Goal: Task Accomplishment & Management: Use online tool/utility

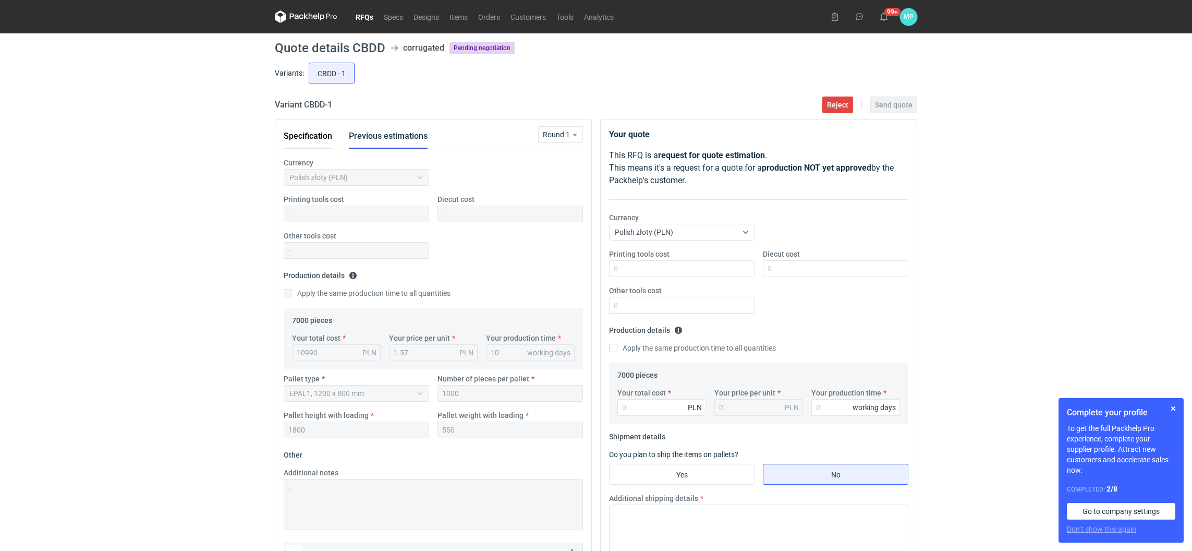
click at [323, 133] on button "Specification" at bounding box center [308, 136] width 49 height 25
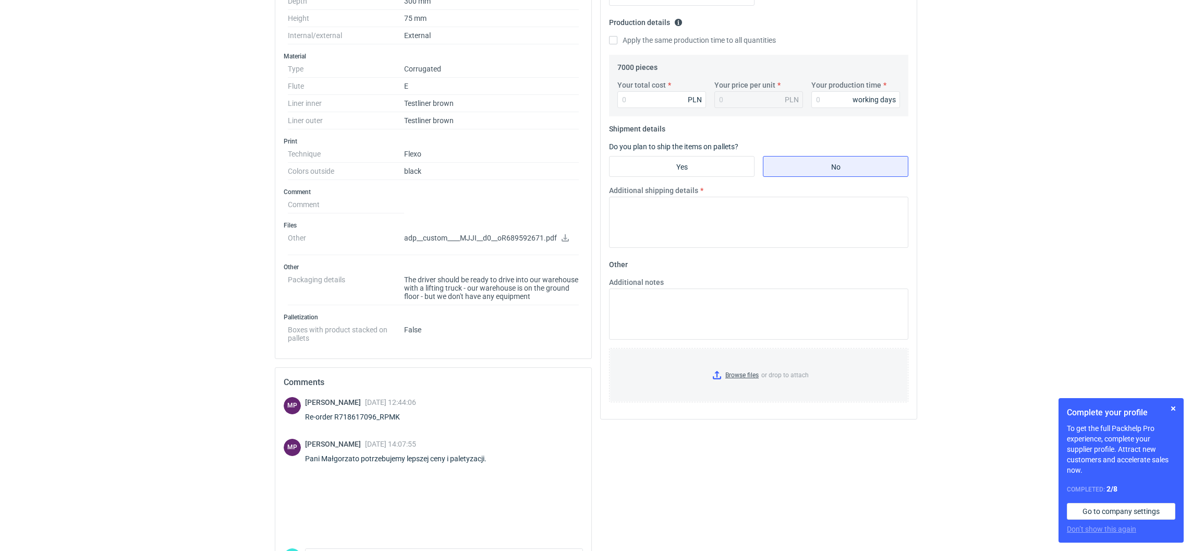
scroll to position [376, 0]
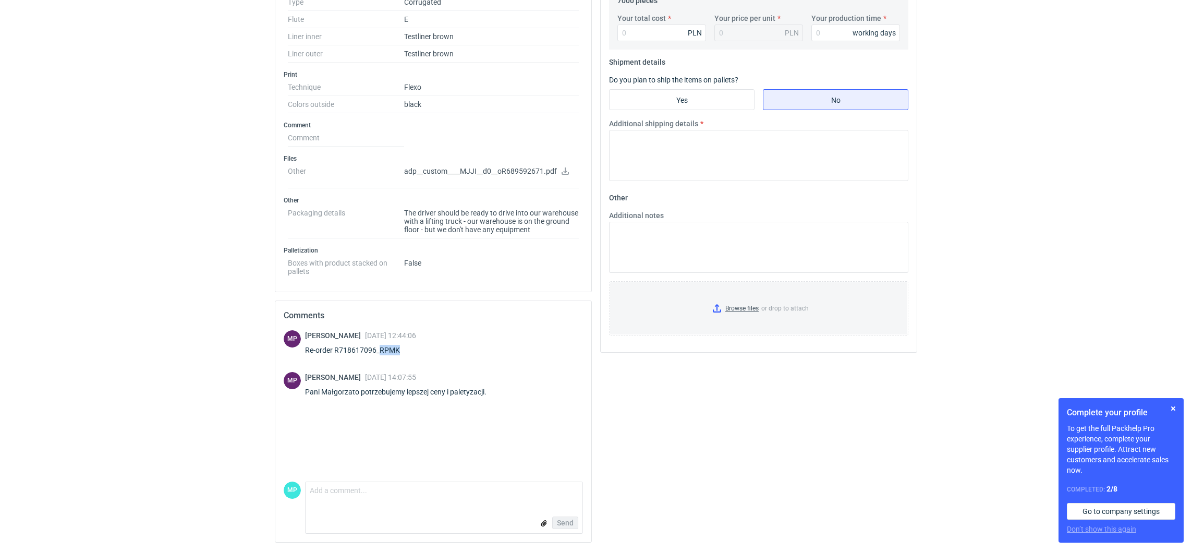
drag, startPoint x: 380, startPoint y: 346, endPoint x: 400, endPoint y: 346, distance: 19.8
click at [400, 346] on div "Re-order R718617096_RPMK" at bounding box center [360, 350] width 111 height 10
copy div "RPMK"
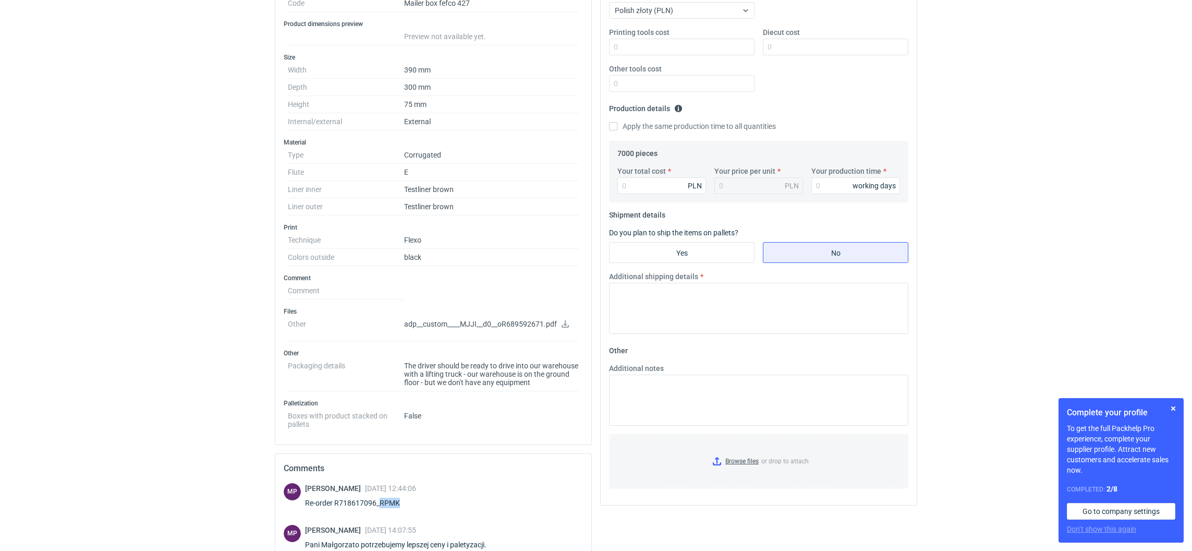
scroll to position [0, 0]
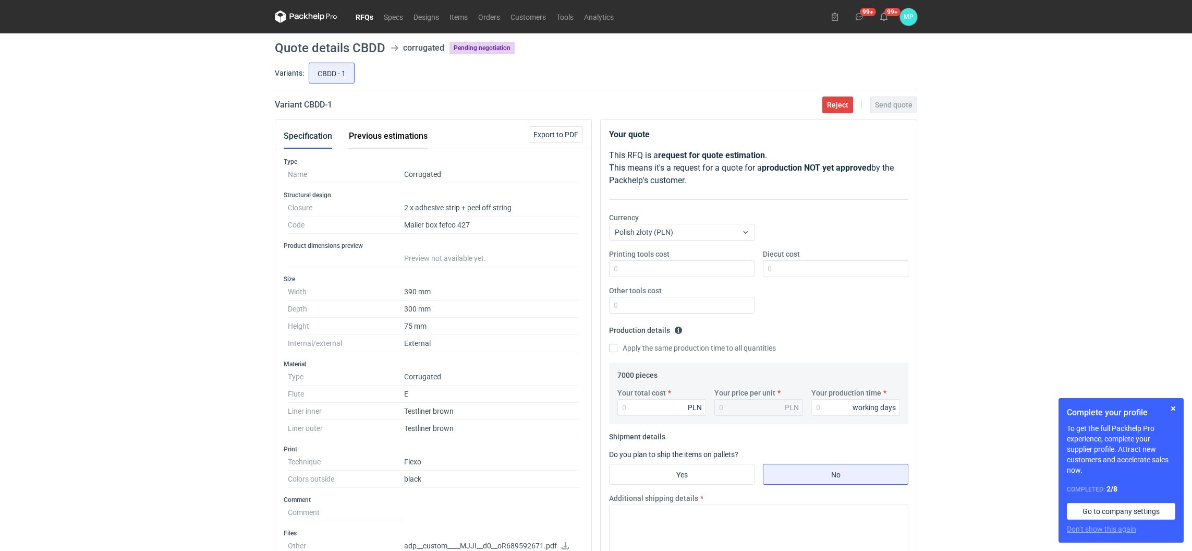
click at [379, 137] on button "Previous estimations" at bounding box center [388, 136] width 79 height 25
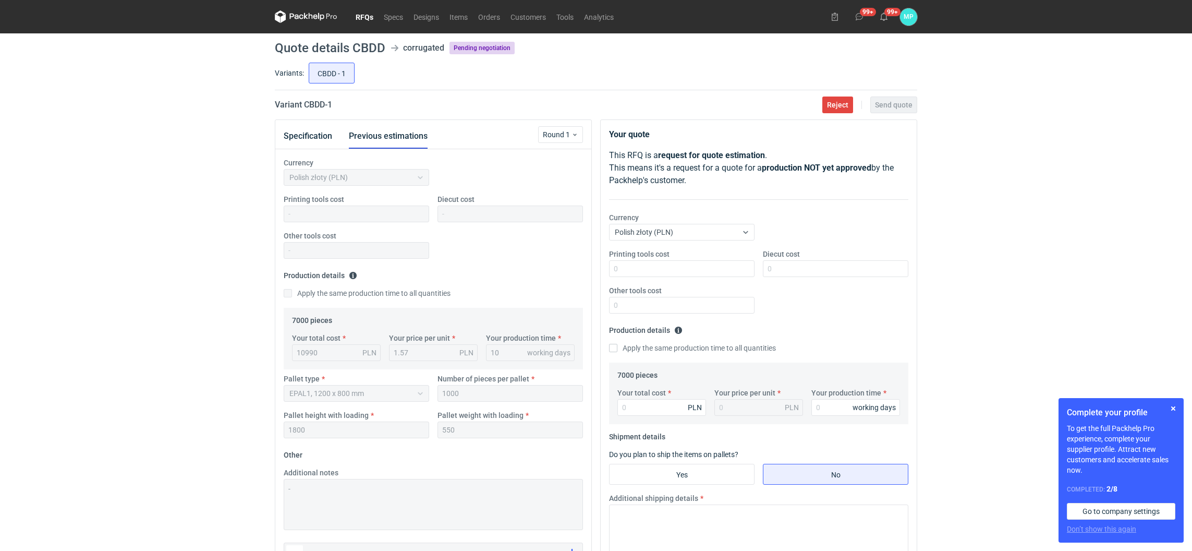
scroll to position [282, 0]
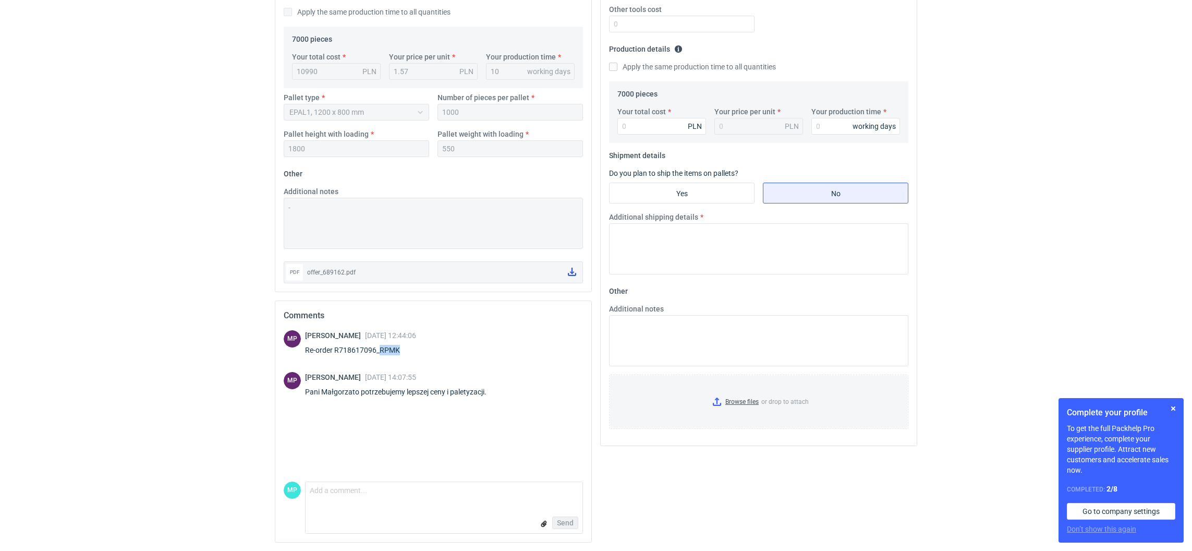
click at [569, 273] on icon at bounding box center [572, 272] width 8 height 8
click at [683, 184] on input "Yes" at bounding box center [682, 193] width 144 height 20
radio input "true"
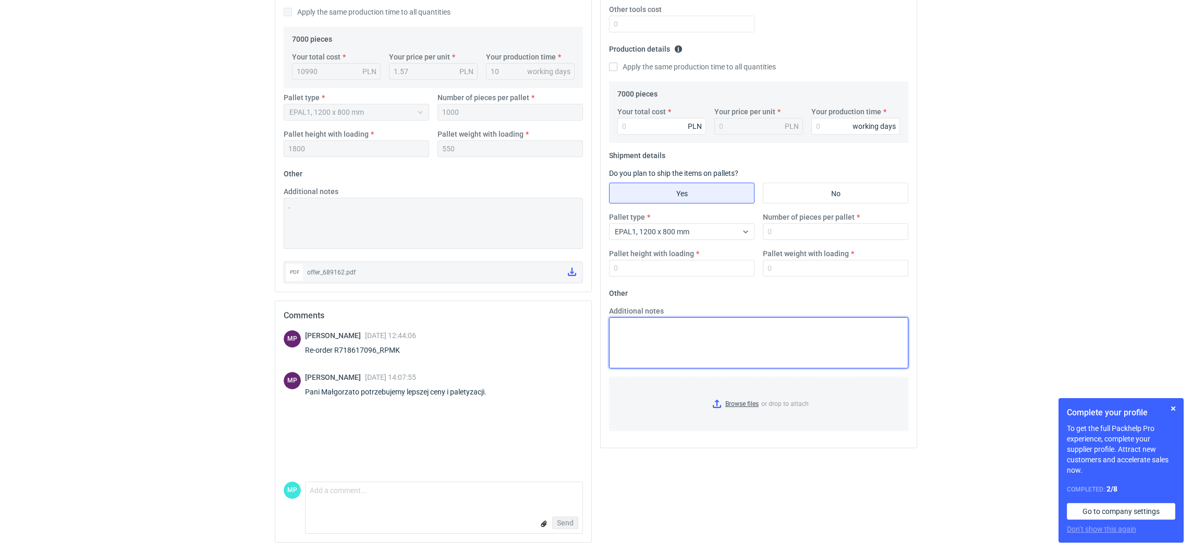
click at [649, 321] on textarea "Additional notes" at bounding box center [758, 342] width 299 height 51
drag, startPoint x: 389, startPoint y: 346, endPoint x: 378, endPoint y: 345, distance: 11.0
click at [378, 345] on div "Re-order R718617096_RPMK" at bounding box center [360, 350] width 111 height 10
copy div "RPMK"
click at [710, 331] on textarea "Michał oferta w załączeniu" at bounding box center [758, 342] width 299 height 51
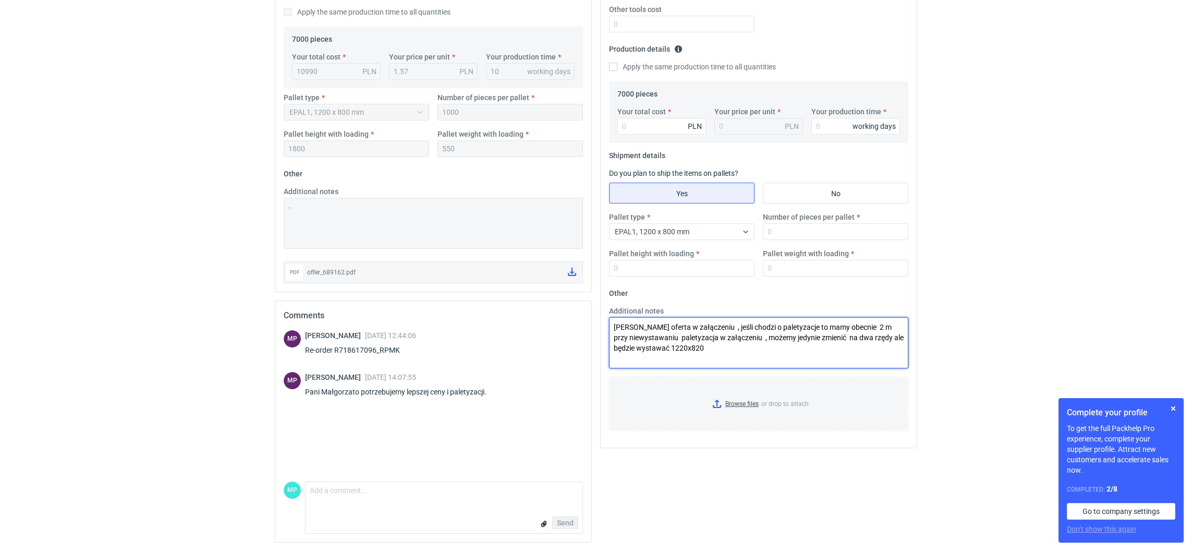
drag, startPoint x: 865, startPoint y: 328, endPoint x: 744, endPoint y: 358, distance: 124.6
click at [744, 359] on textarea "Michał oferta w załączeniu , jeśli chodzi o paletyzacje to mamy obecnie 2 m prz…" at bounding box center [758, 342] width 299 height 51
type textarea "Michał oferta w załączeniu , jeśli chodzi o paletyzacje to mamy obecnie 2 m wie…"
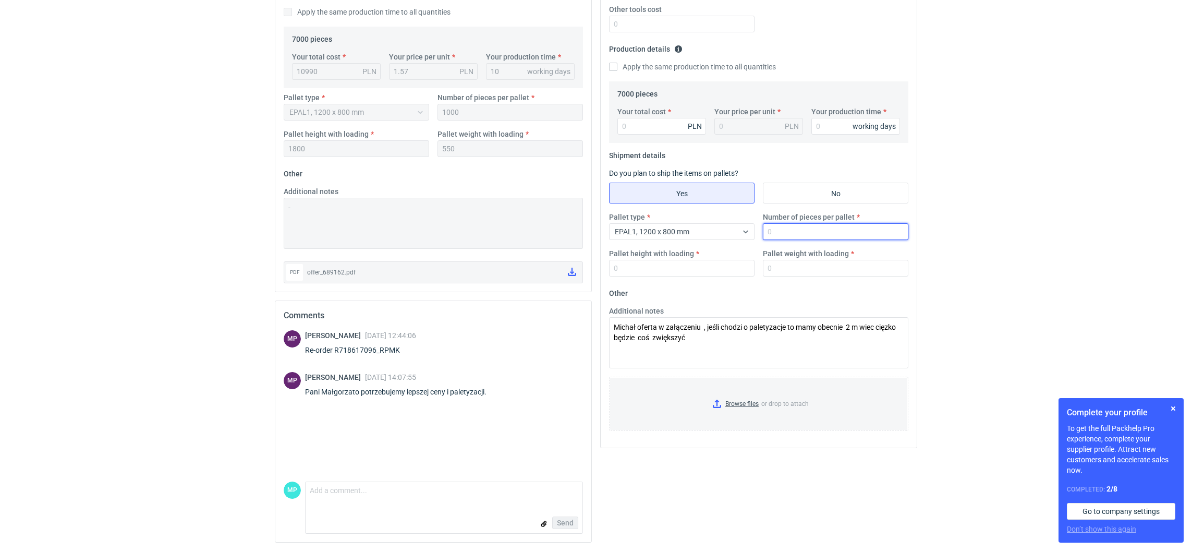
click at [819, 234] on input "Number of pieces per pallet" at bounding box center [836, 231] width 146 height 17
type input "1000"
click at [634, 263] on input "Pallet height with loading" at bounding box center [682, 268] width 146 height 17
type input "1800"
click at [763, 262] on input "Pallet weight with loading" at bounding box center [836, 268] width 146 height 17
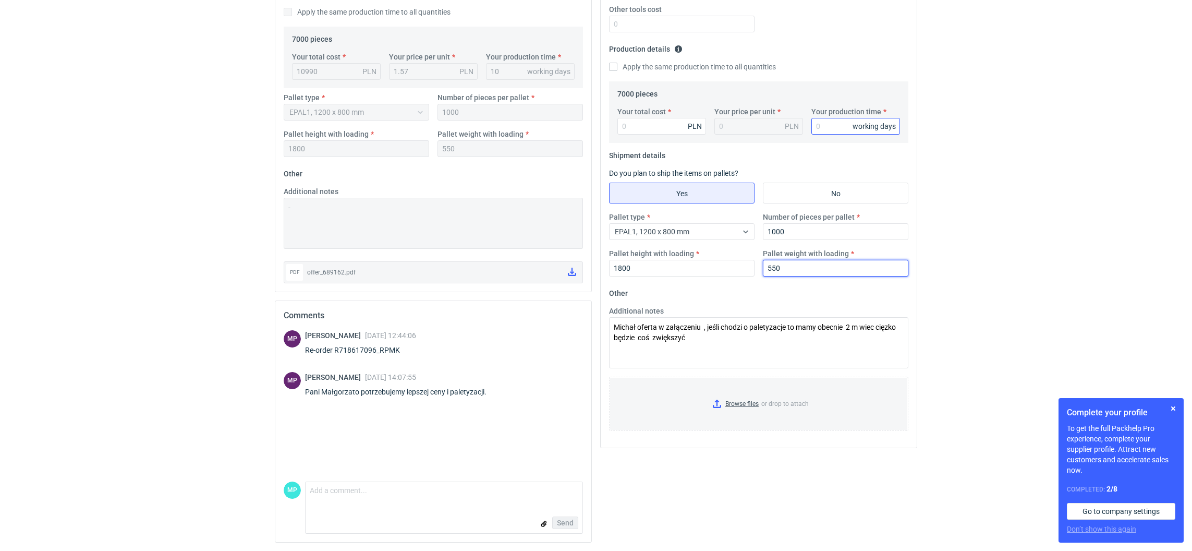
type input "550"
click at [825, 126] on input "Your production time" at bounding box center [855, 126] width 89 height 17
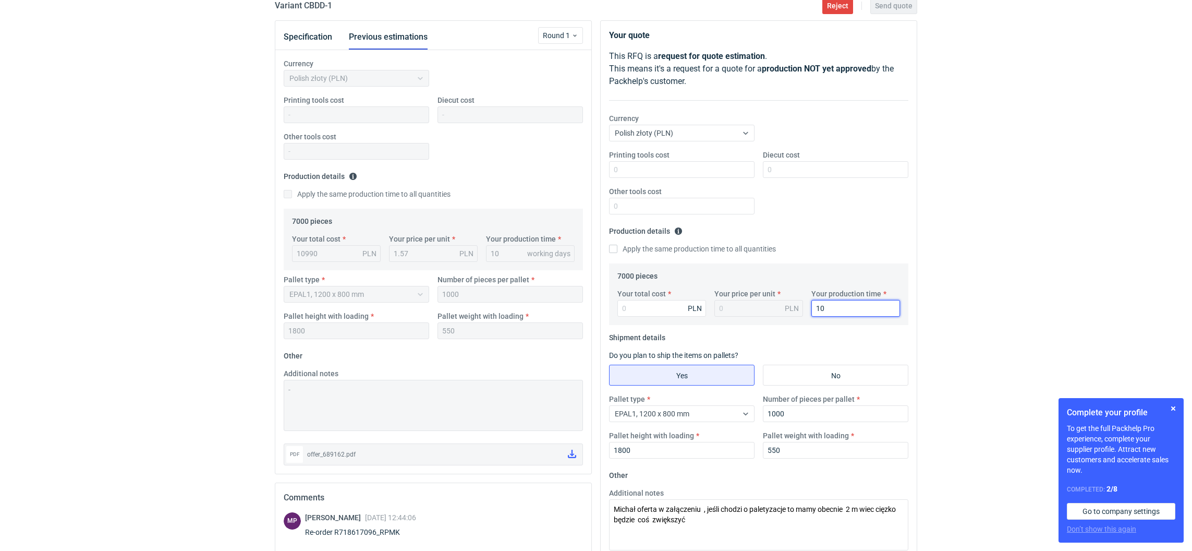
scroll to position [0, 0]
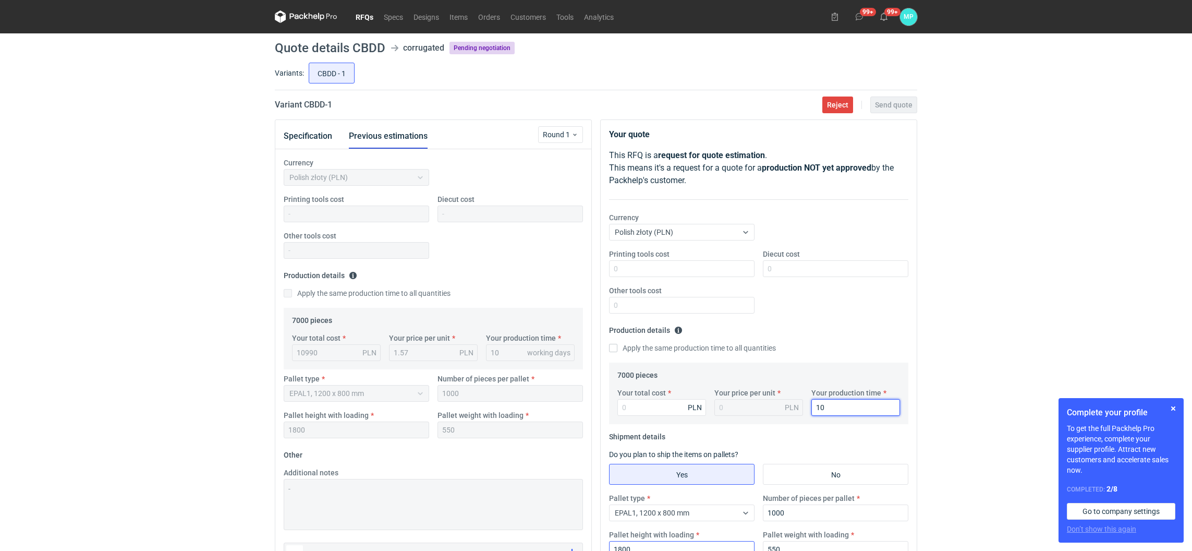
type input "10"
click at [646, 408] on input "Your total cost" at bounding box center [661, 407] width 89 height 17
paste input "10360"
type input "10360"
type input "1.48"
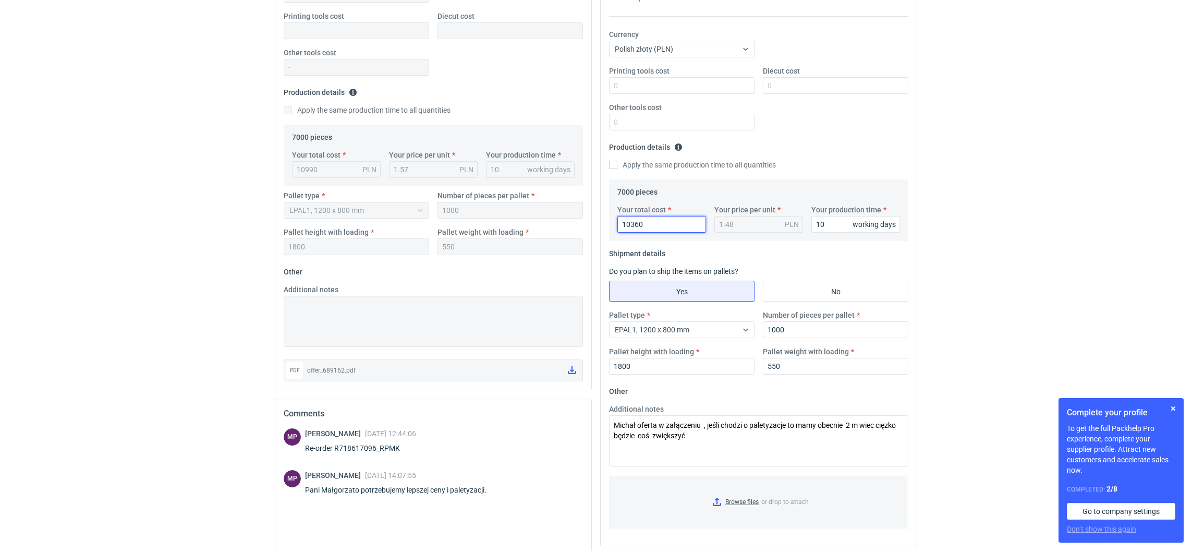
scroll to position [234, 0]
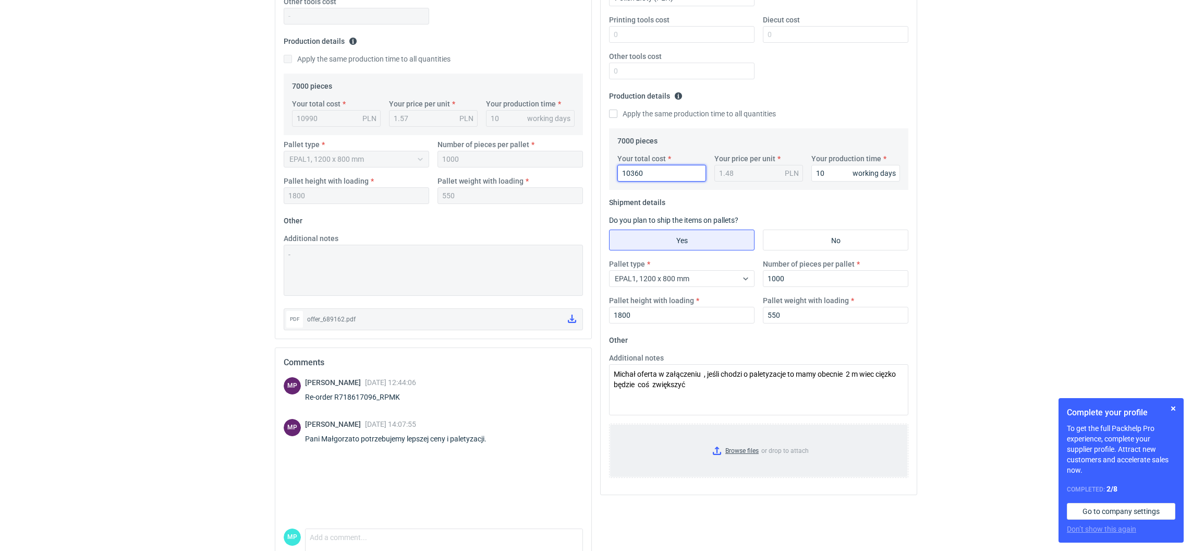
type input "10360"
click at [719, 452] on input "Browse files or drop to attach" at bounding box center [758, 451] width 297 height 52
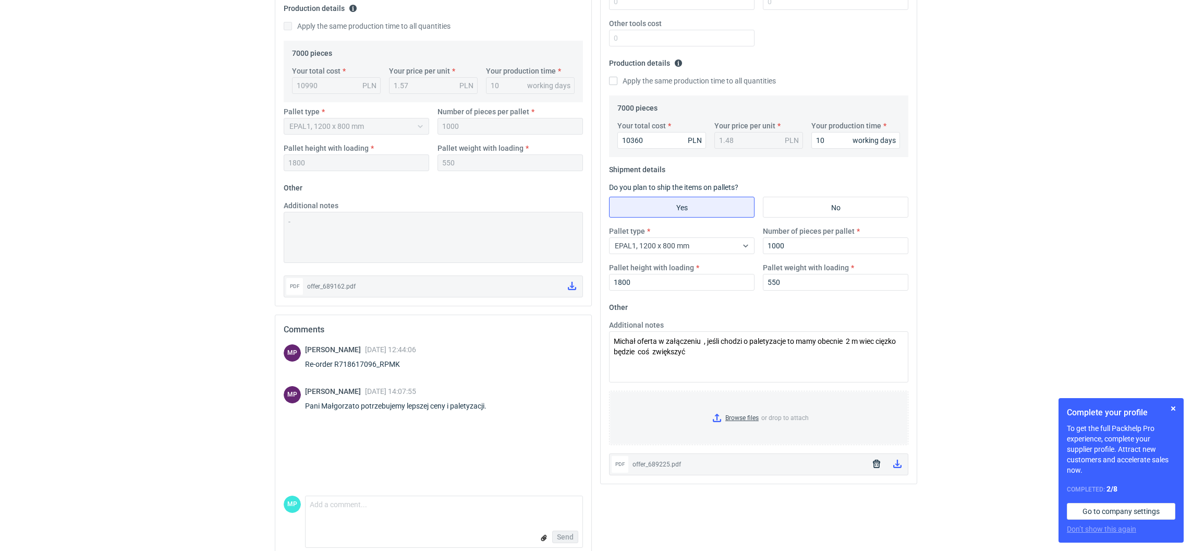
scroll to position [282, 0]
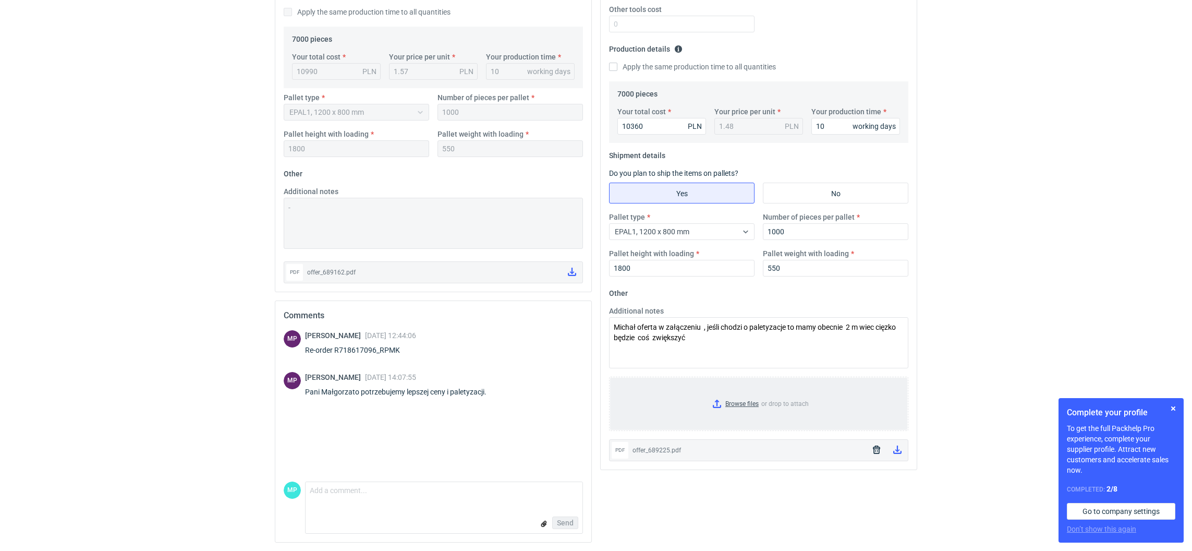
click at [718, 405] on input "Browse files or drop to attach" at bounding box center [758, 404] width 297 height 52
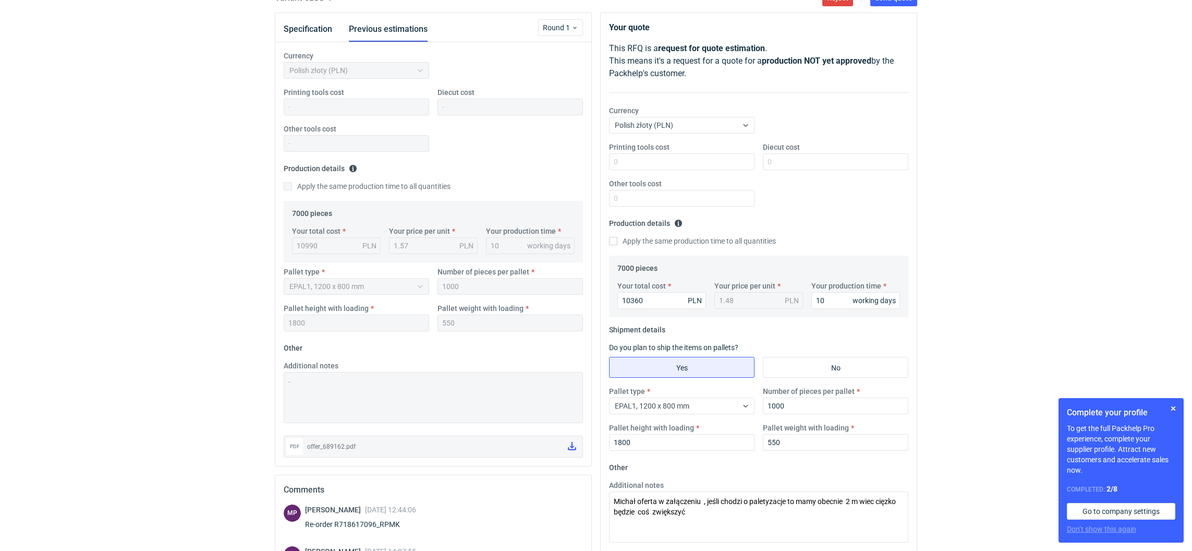
scroll to position [0, 0]
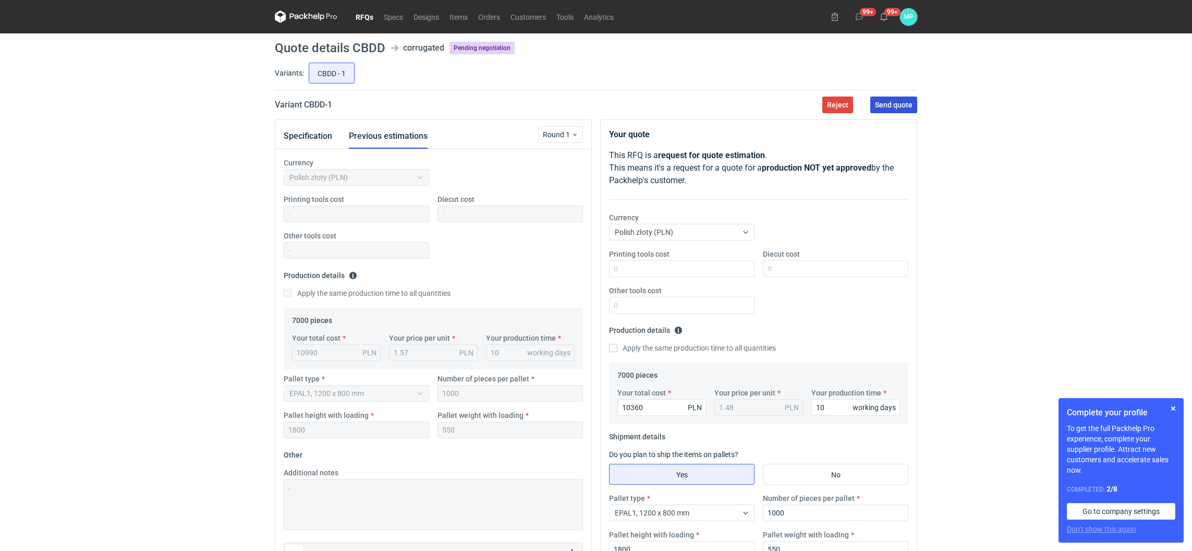
click at [879, 104] on span "Send quote" at bounding box center [894, 104] width 38 height 7
click at [367, 12] on link "RFQs" at bounding box center [364, 16] width 28 height 13
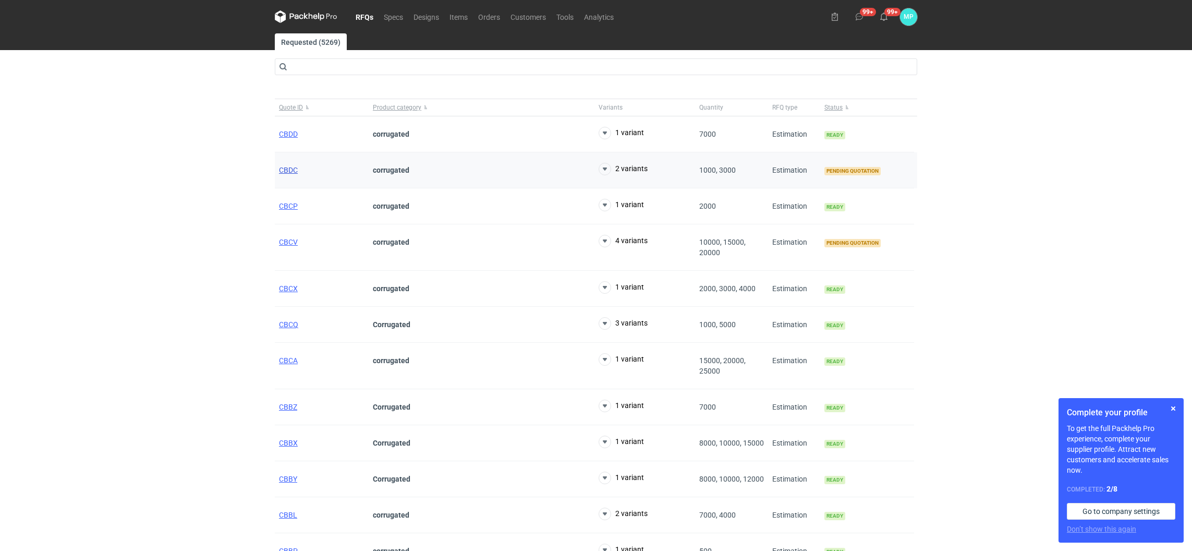
click at [285, 171] on span "CBDC" at bounding box center [288, 170] width 19 height 8
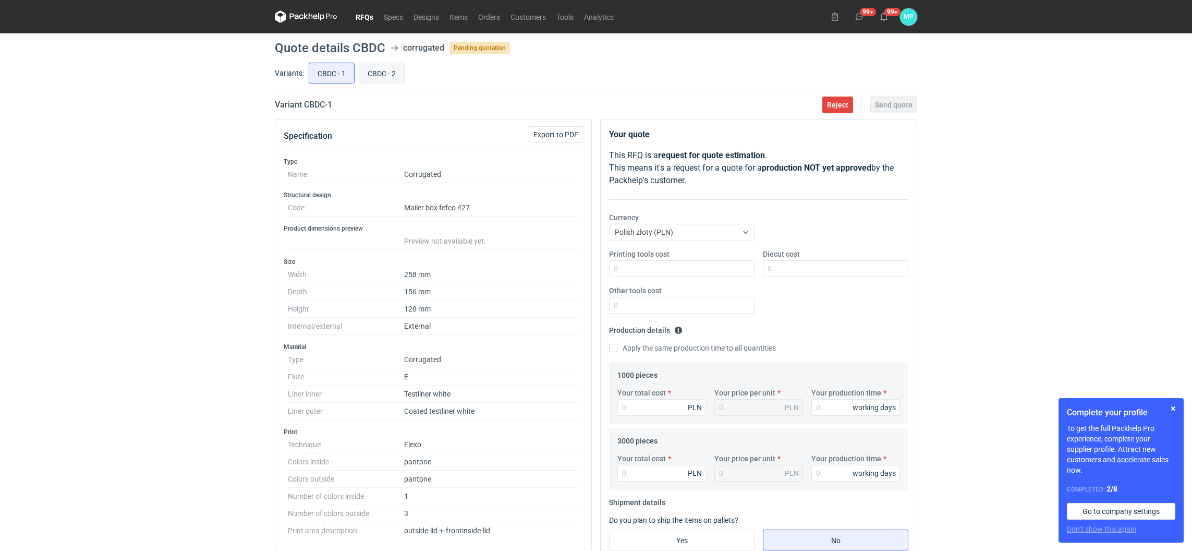
click at [380, 71] on input "CBDC - 2" at bounding box center [381, 73] width 45 height 20
radio input "true"
click at [337, 76] on input "CBDC - 1" at bounding box center [331, 73] width 45 height 20
radio input "true"
click at [374, 74] on input "CBDC - 2" at bounding box center [381, 73] width 45 height 20
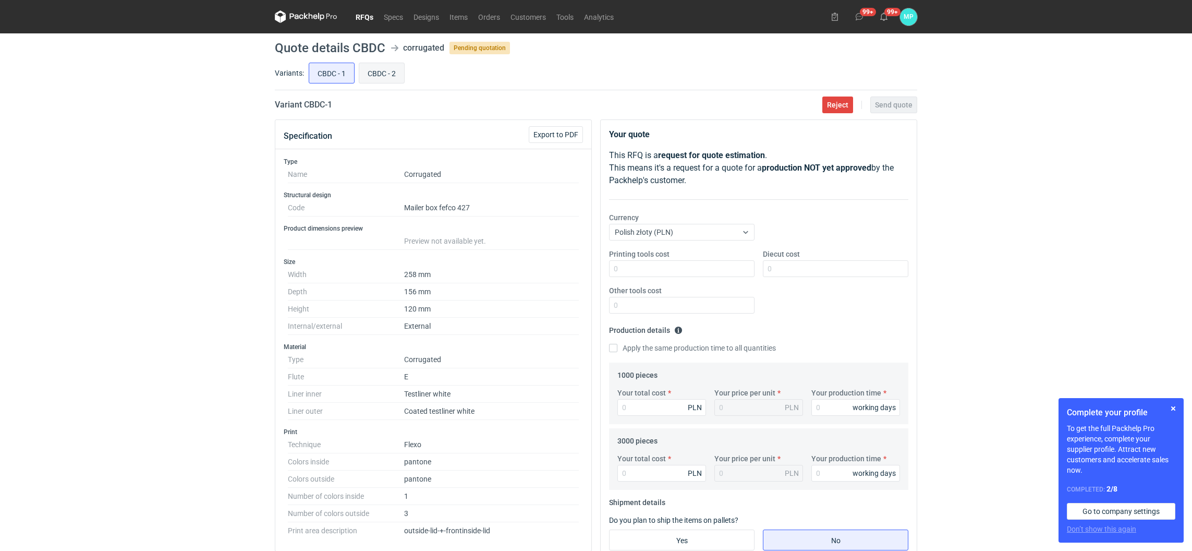
radio input "true"
click at [365, 18] on link "RFQs" at bounding box center [364, 16] width 28 height 13
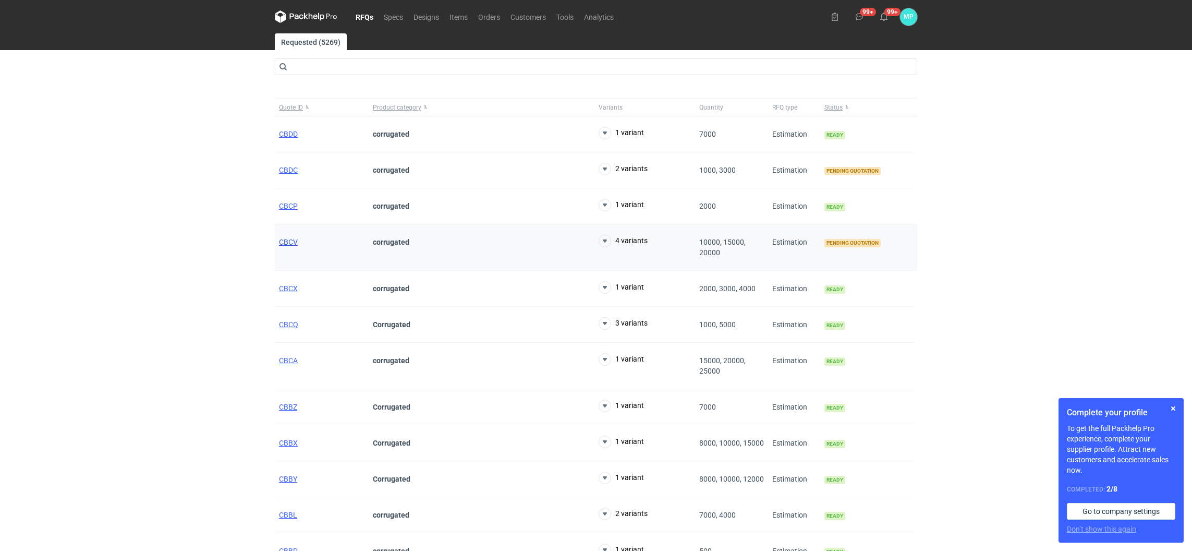
click at [295, 246] on span "CBCV" at bounding box center [288, 242] width 19 height 8
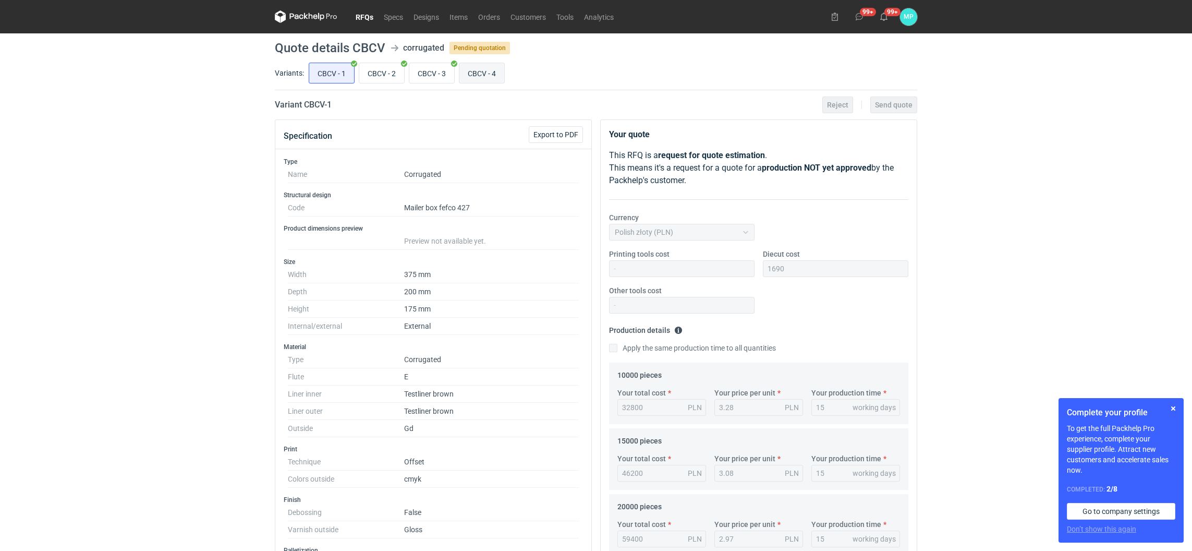
click at [495, 74] on input "CBCV - 4" at bounding box center [481, 73] width 45 height 20
radio input "true"
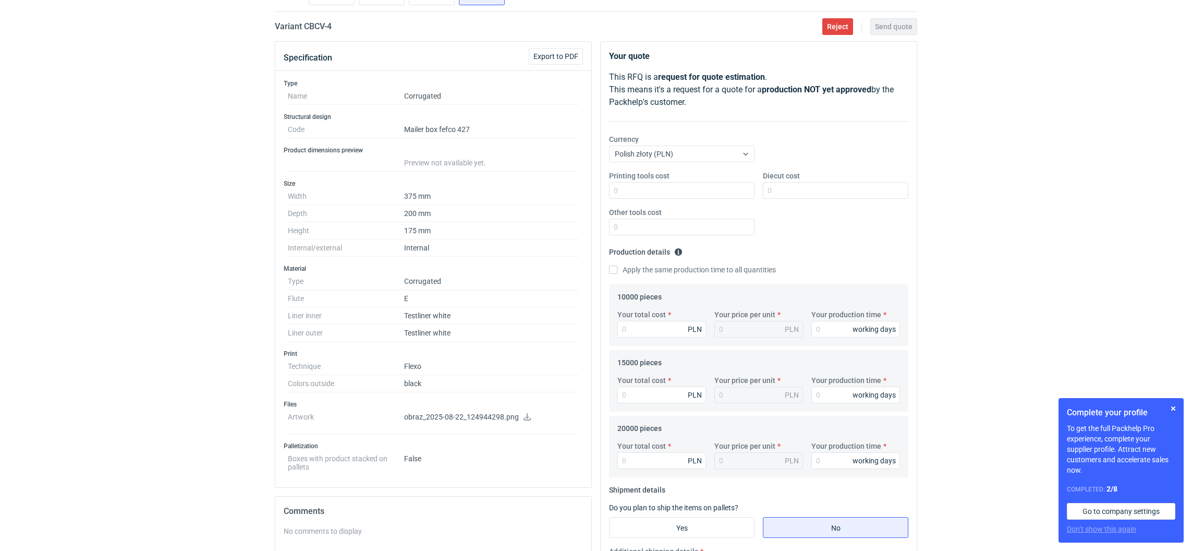
click at [528, 419] on icon at bounding box center [527, 416] width 7 height 7
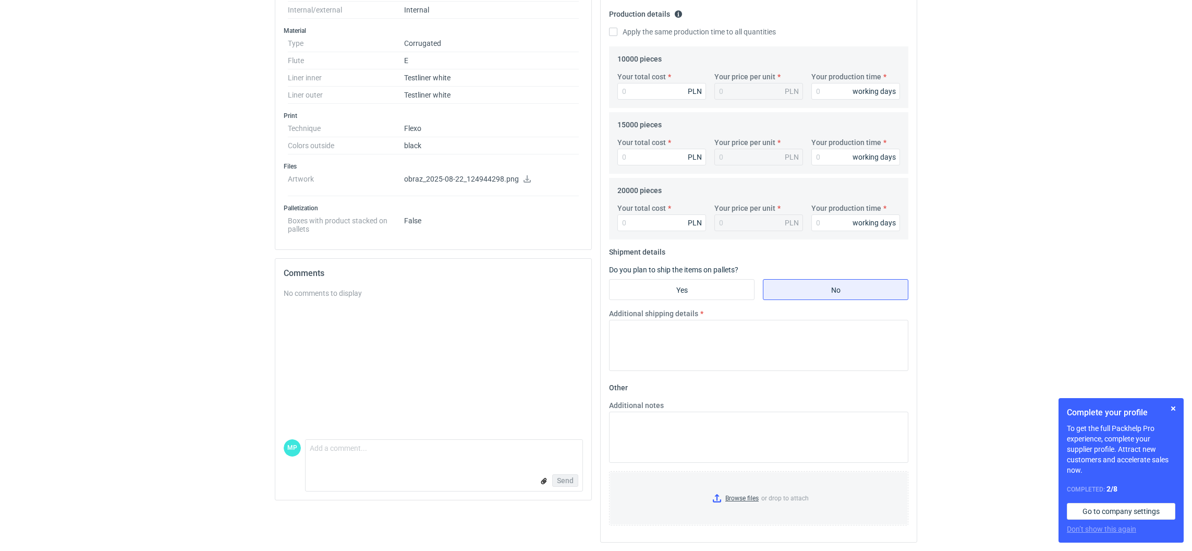
scroll to position [0, 0]
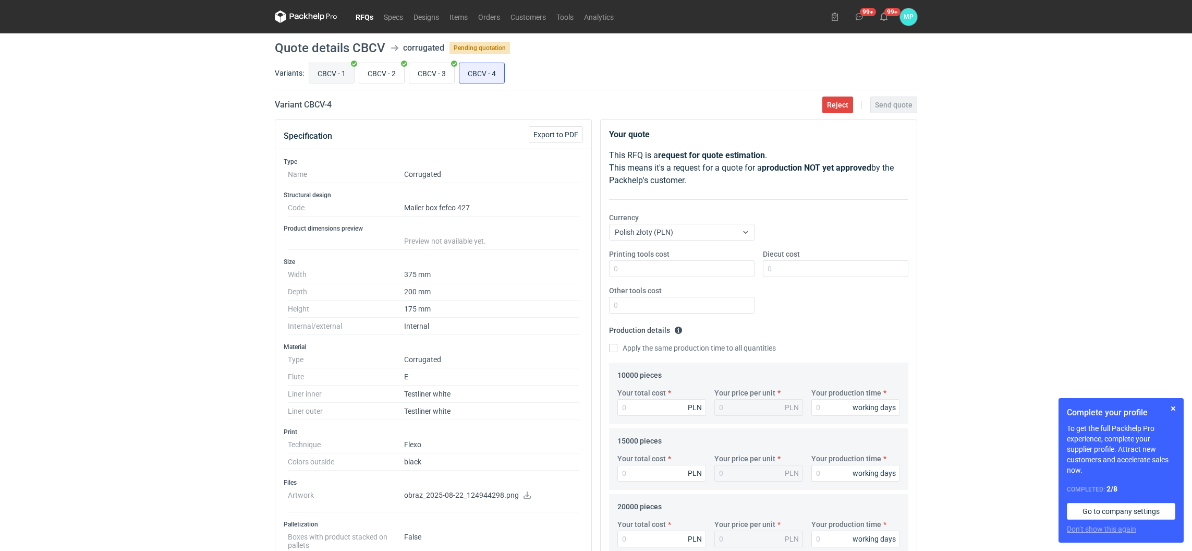
click at [314, 76] on input "CBCV - 1" at bounding box center [331, 73] width 45 height 20
radio input "true"
click at [379, 84] on div "Variants: CBCV - 1 CBCV - 2 CBCV - 3 CBCV - 4" at bounding box center [596, 75] width 643 height 30
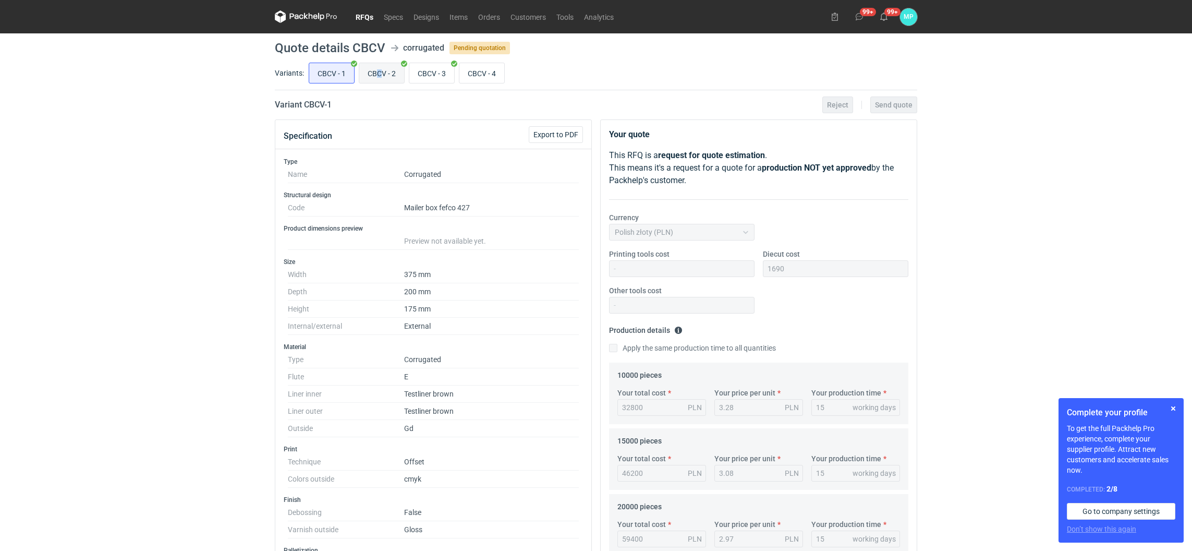
click at [378, 80] on input "CBCV - 2" at bounding box center [381, 73] width 45 height 20
radio input "true"
click at [376, 76] on input "CBCV - 2" at bounding box center [381, 73] width 45 height 20
click at [429, 75] on input "CBCV - 3" at bounding box center [431, 73] width 45 height 20
radio input "true"
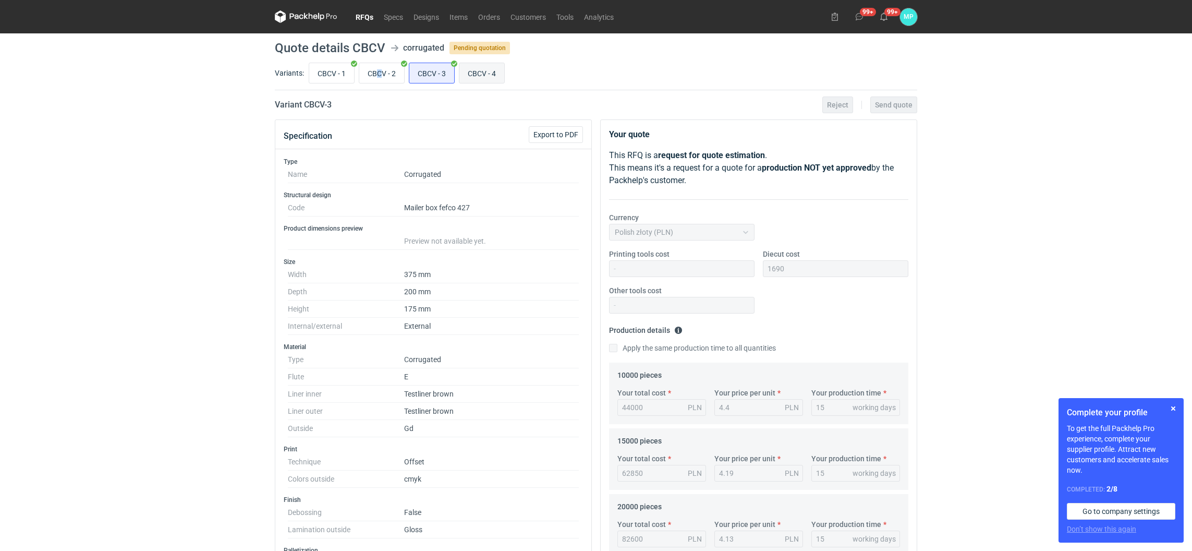
click at [474, 74] on input "CBCV - 4" at bounding box center [481, 73] width 45 height 20
radio input "true"
click at [369, 11] on link "RFQs" at bounding box center [364, 16] width 28 height 13
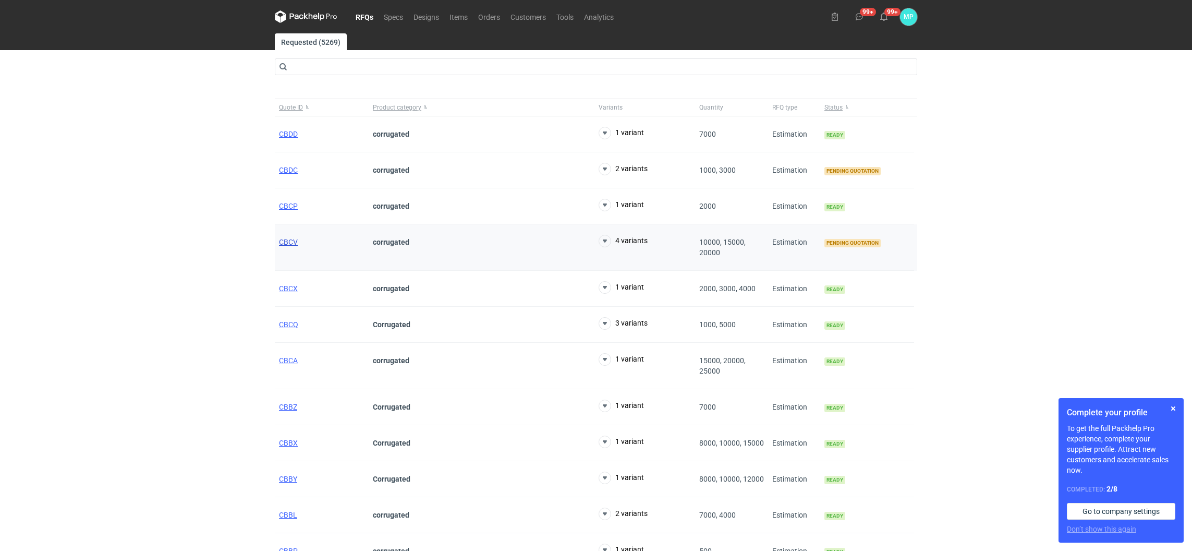
click at [288, 240] on span "CBCV" at bounding box center [288, 242] width 19 height 8
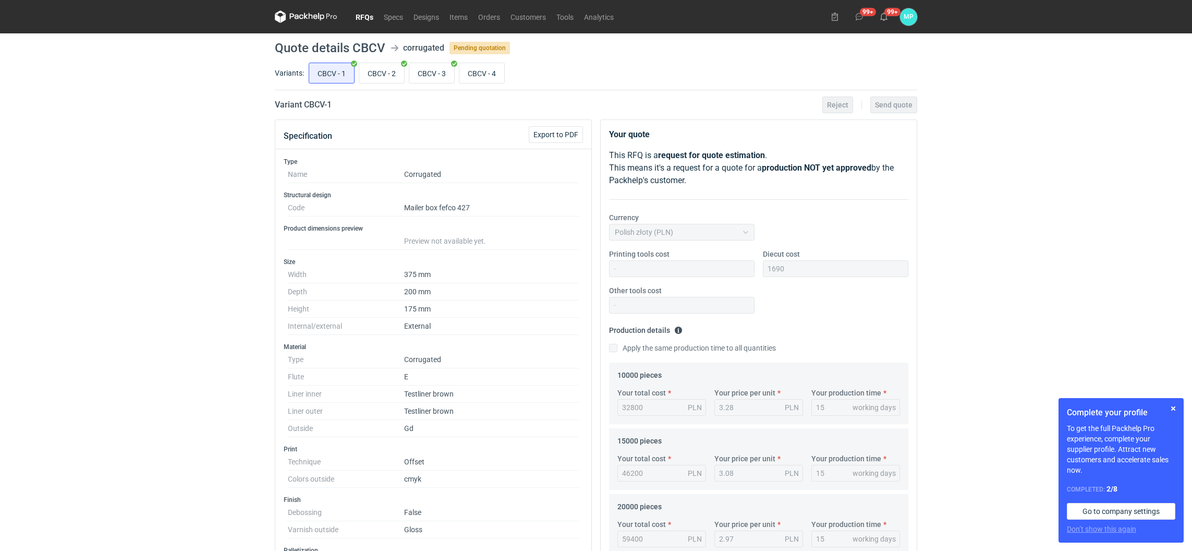
click at [367, 20] on link "RFQs" at bounding box center [364, 16] width 28 height 13
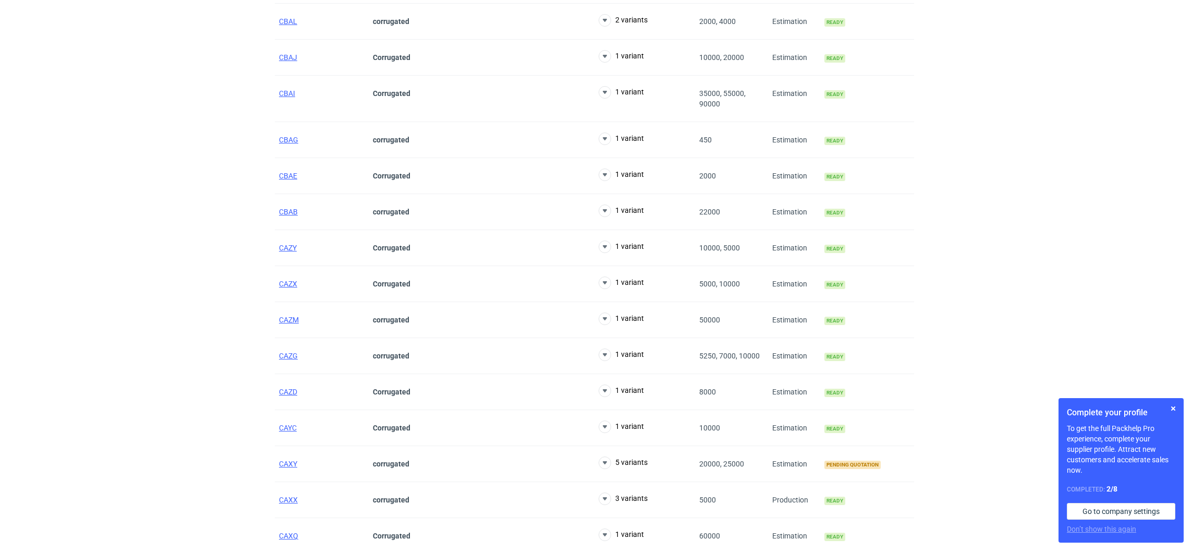
scroll to position [1173, 0]
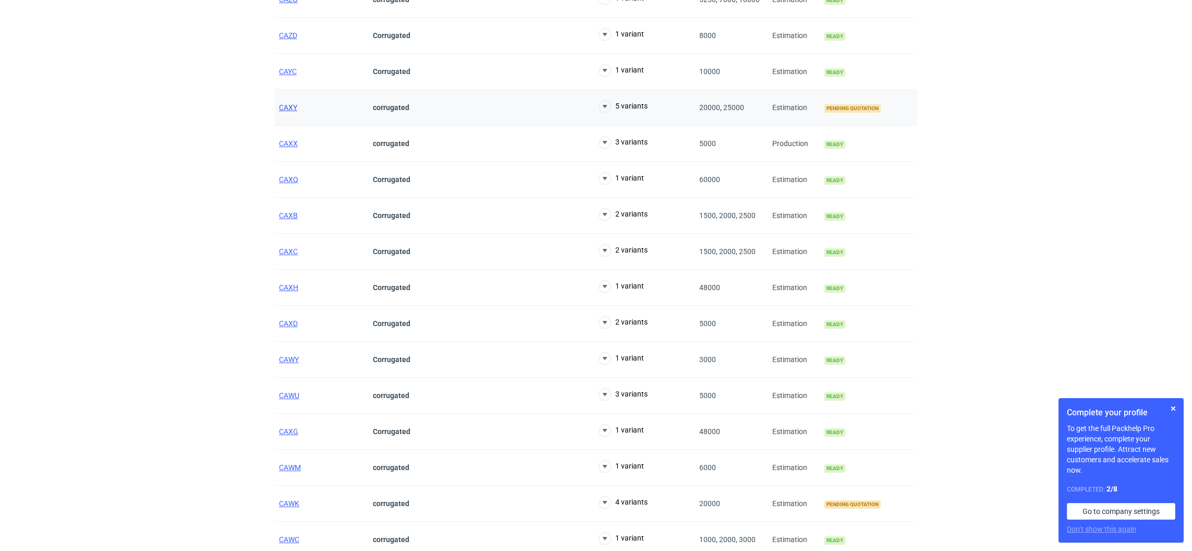
click at [289, 111] on span "CAXY" at bounding box center [288, 107] width 18 height 8
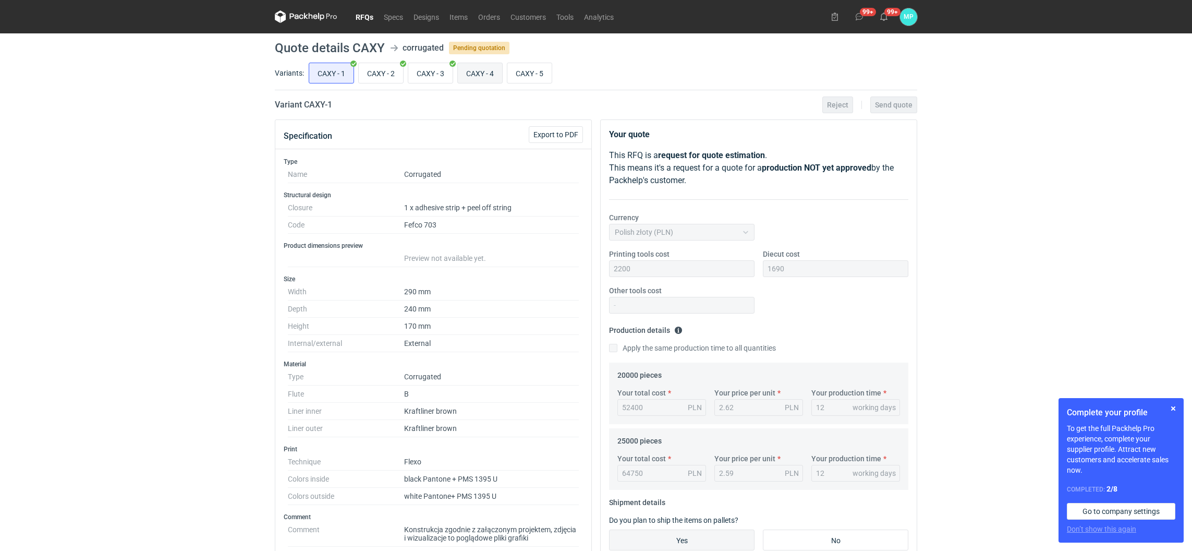
click at [480, 76] on input "CAXY - 4" at bounding box center [480, 73] width 44 height 20
radio input "true"
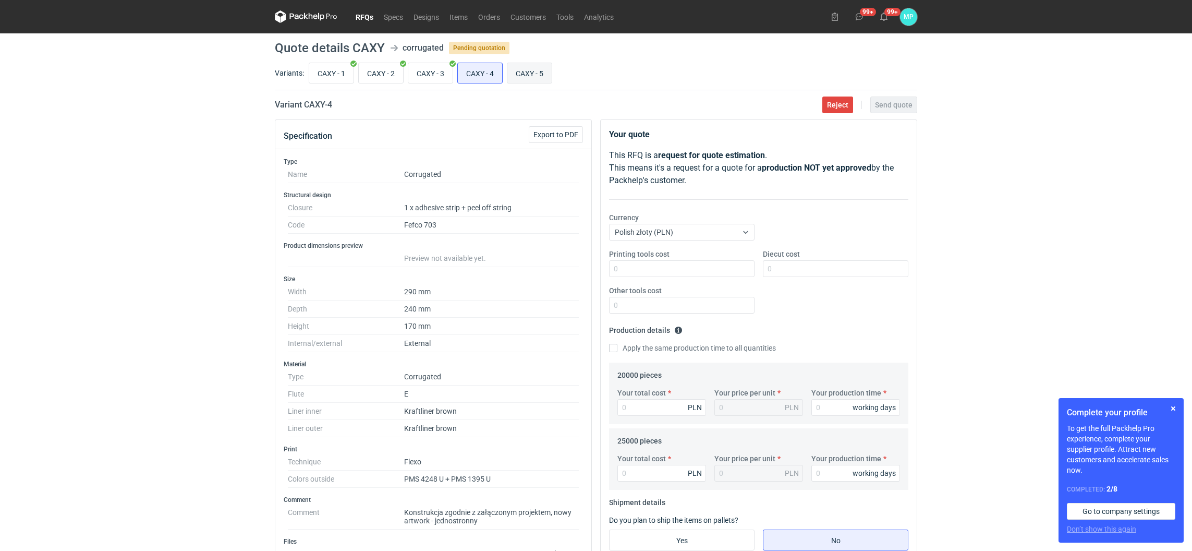
click at [523, 79] on input "CAXY - 5" at bounding box center [529, 73] width 44 height 20
radio input "true"
click at [481, 76] on input "CAXY - 4" at bounding box center [480, 73] width 44 height 20
radio input "true"
drag, startPoint x: 305, startPoint y: 102, endPoint x: 324, endPoint y: 102, distance: 19.3
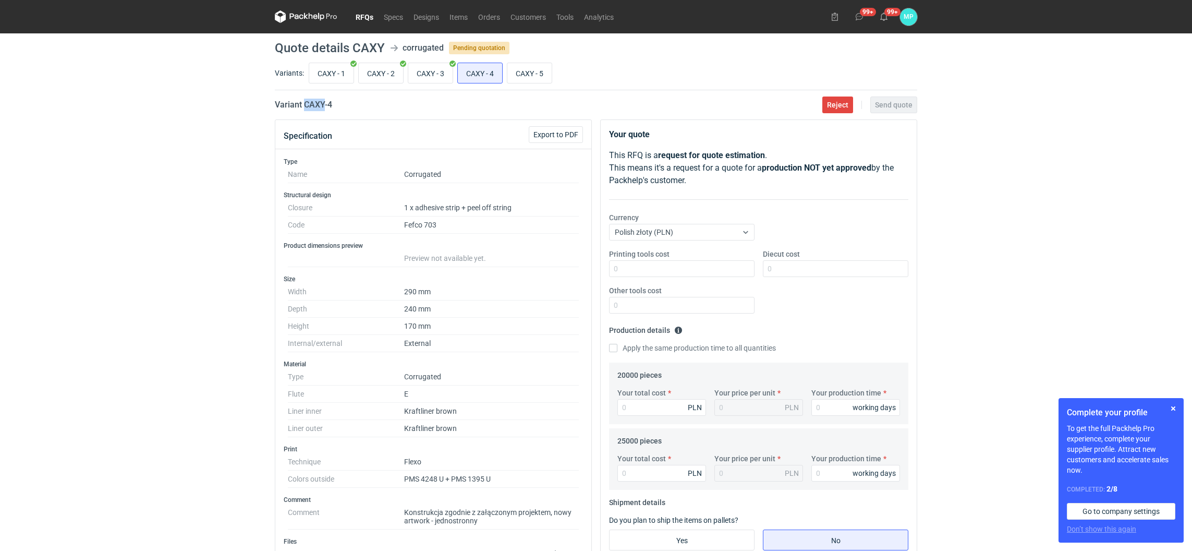
click at [324, 102] on h2 "Variant CAXY - 4" at bounding box center [303, 105] width 57 height 13
copy h2 "CAXY"
click at [365, 14] on link "RFQs" at bounding box center [364, 16] width 28 height 13
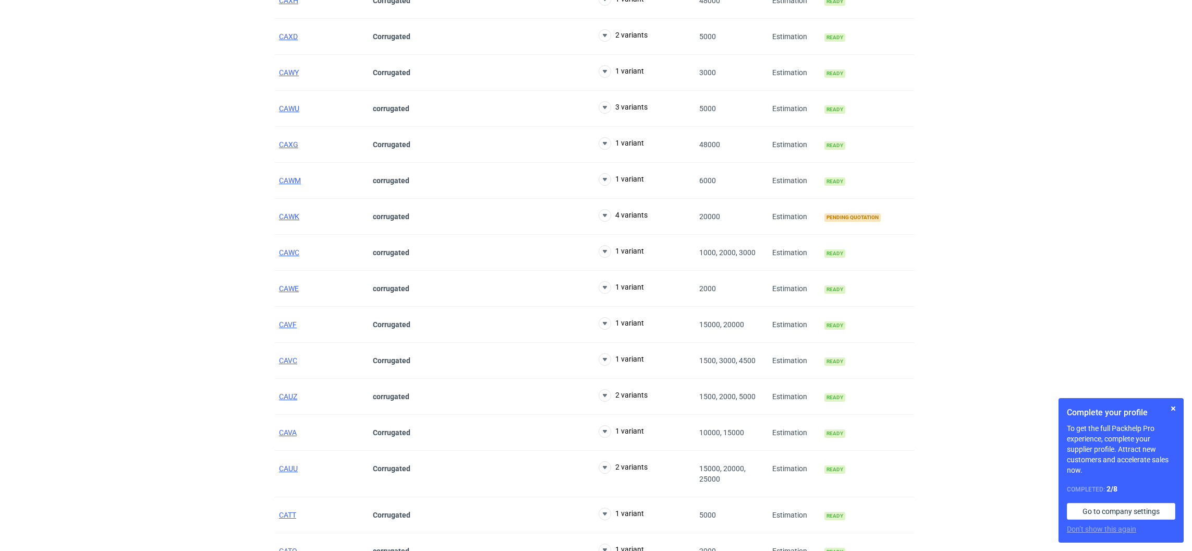
scroll to position [1486, 0]
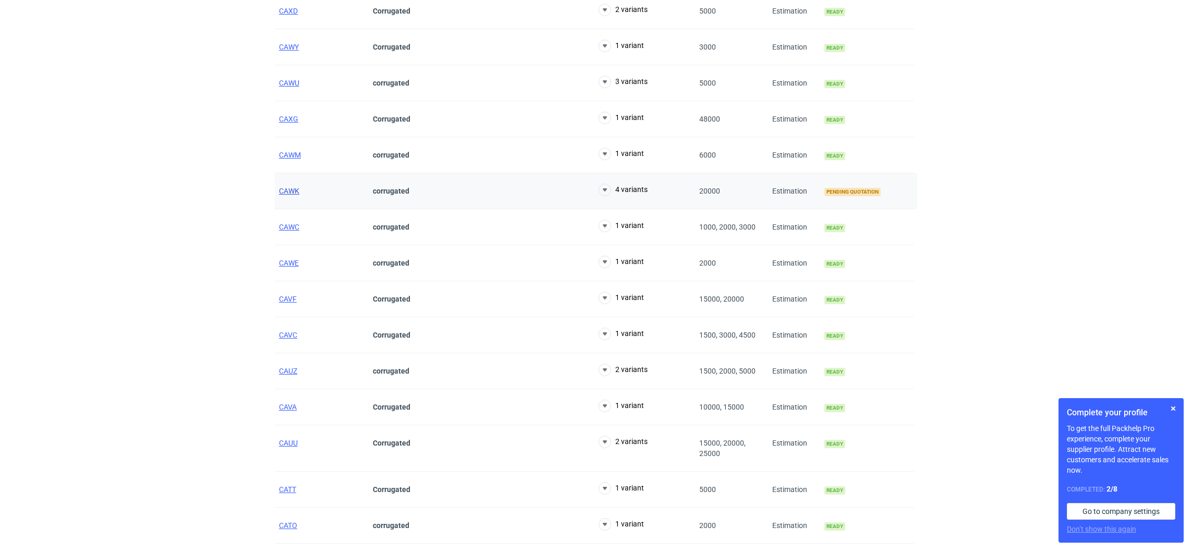
click at [297, 192] on span "CAWK" at bounding box center [289, 191] width 20 height 8
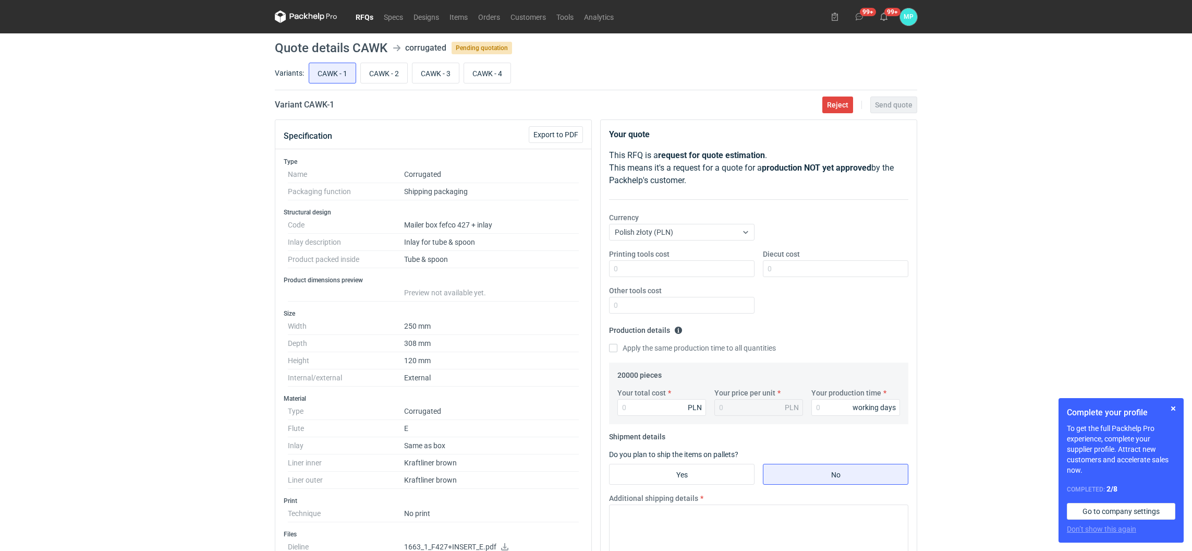
click at [363, 16] on link "RFQs" at bounding box center [364, 16] width 28 height 13
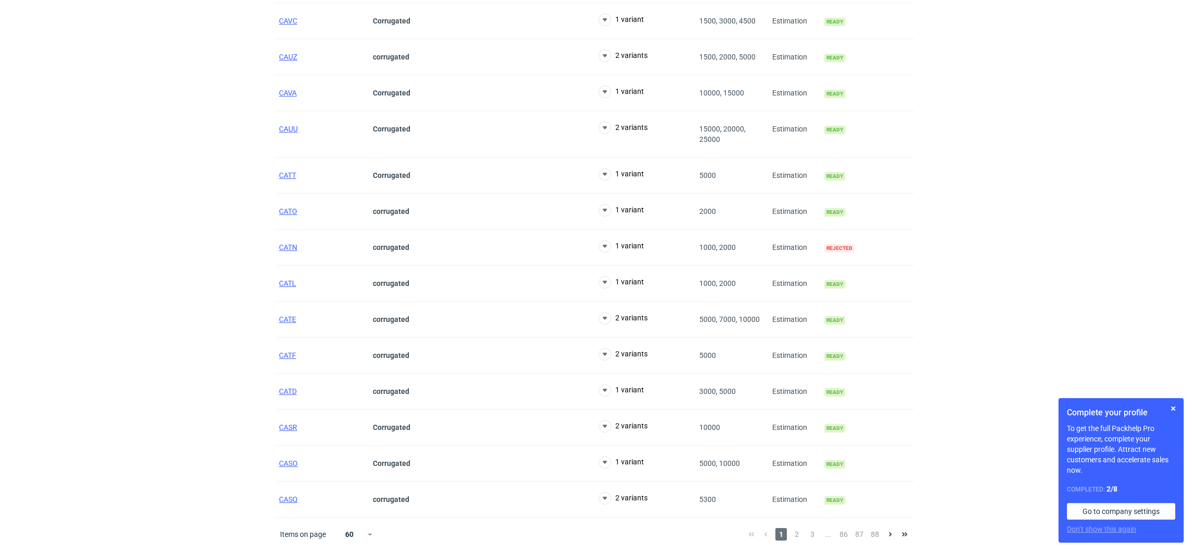
scroll to position [1807, 0]
click at [802, 530] on span "2" at bounding box center [796, 534] width 11 height 13
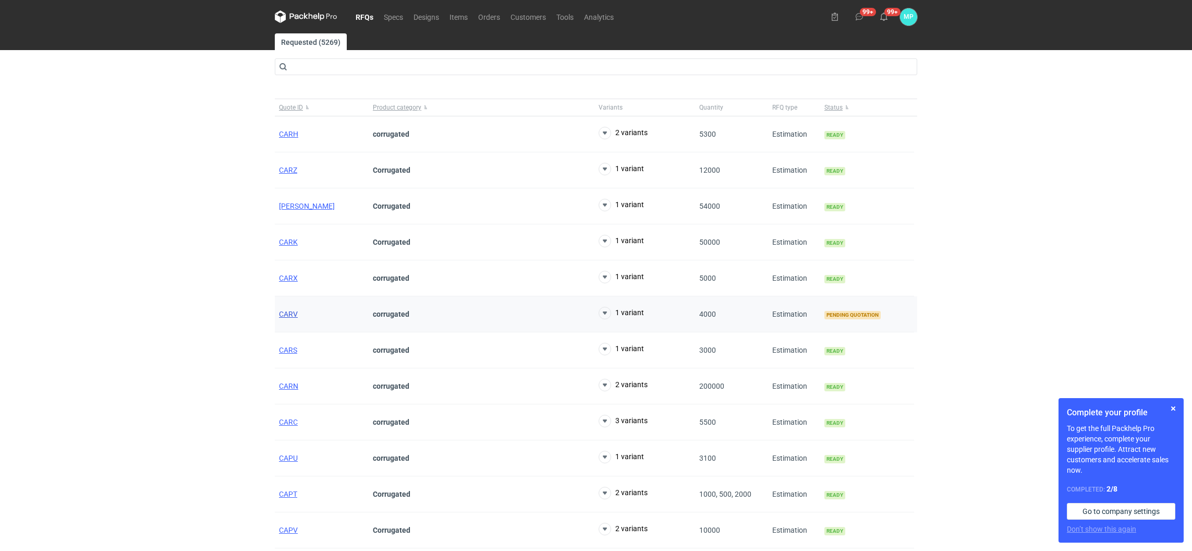
click at [282, 312] on span "CARV" at bounding box center [288, 314] width 19 height 8
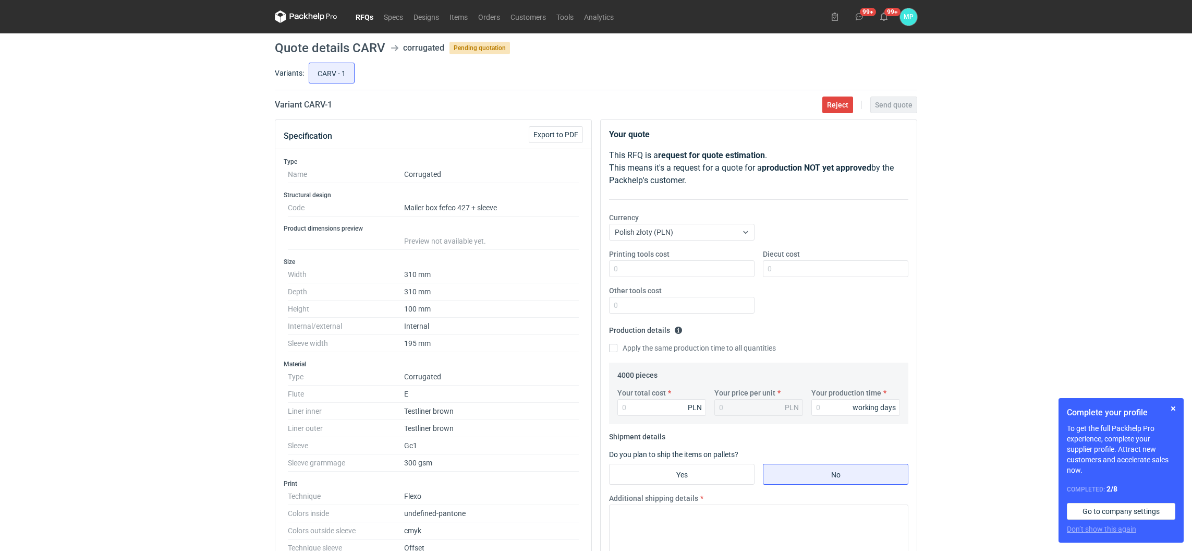
click at [366, 11] on link "RFQs" at bounding box center [364, 16] width 28 height 13
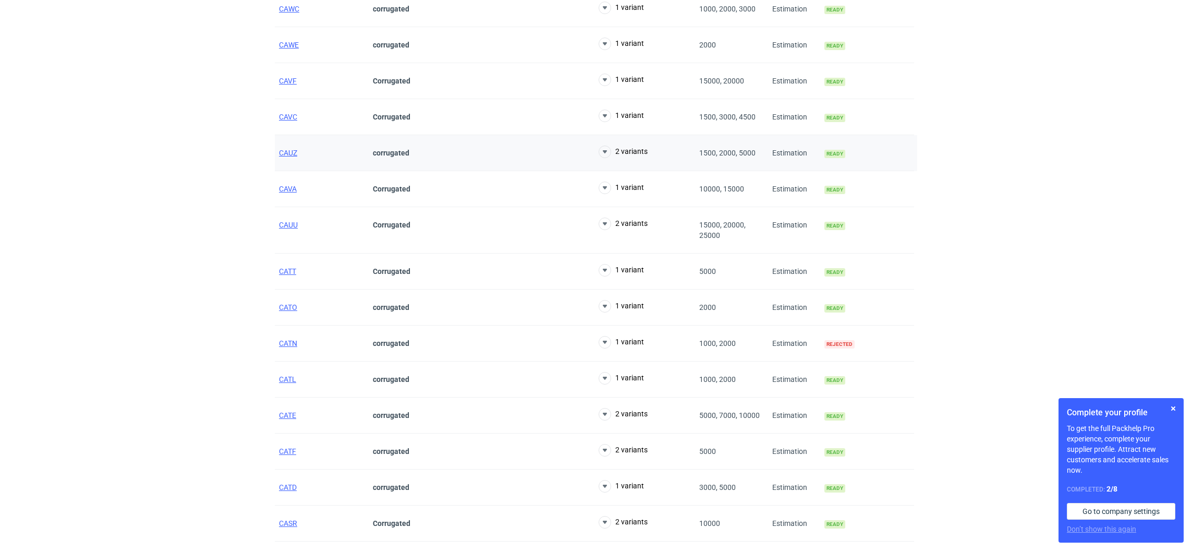
scroll to position [1807, 0]
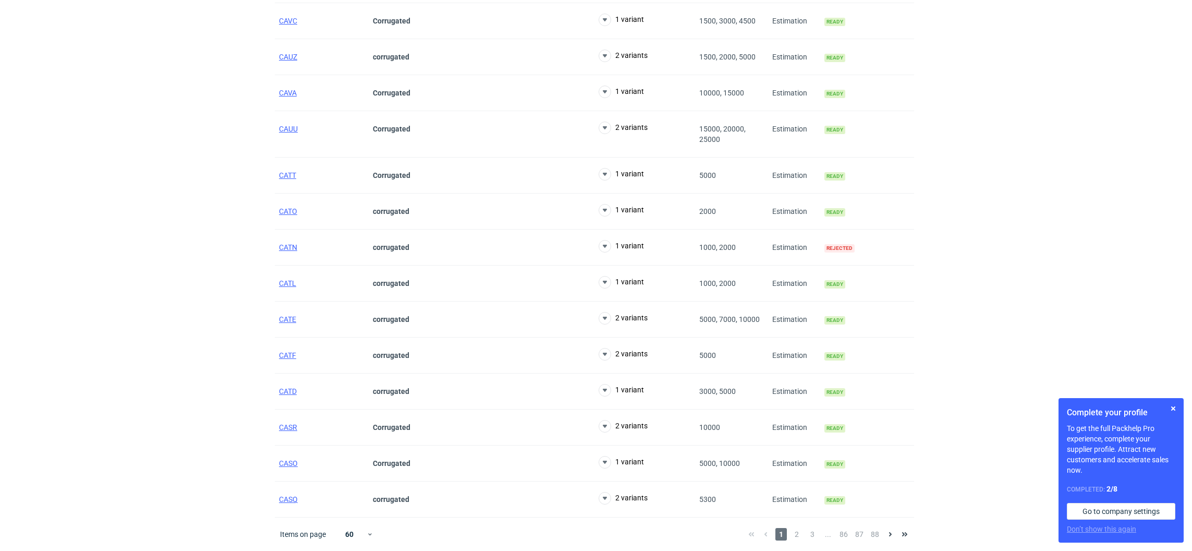
click at [803, 534] on div "1 2 3 ... 86 87 88" at bounding box center [828, 534] width 168 height 13
click at [800, 534] on span "2" at bounding box center [796, 534] width 11 height 13
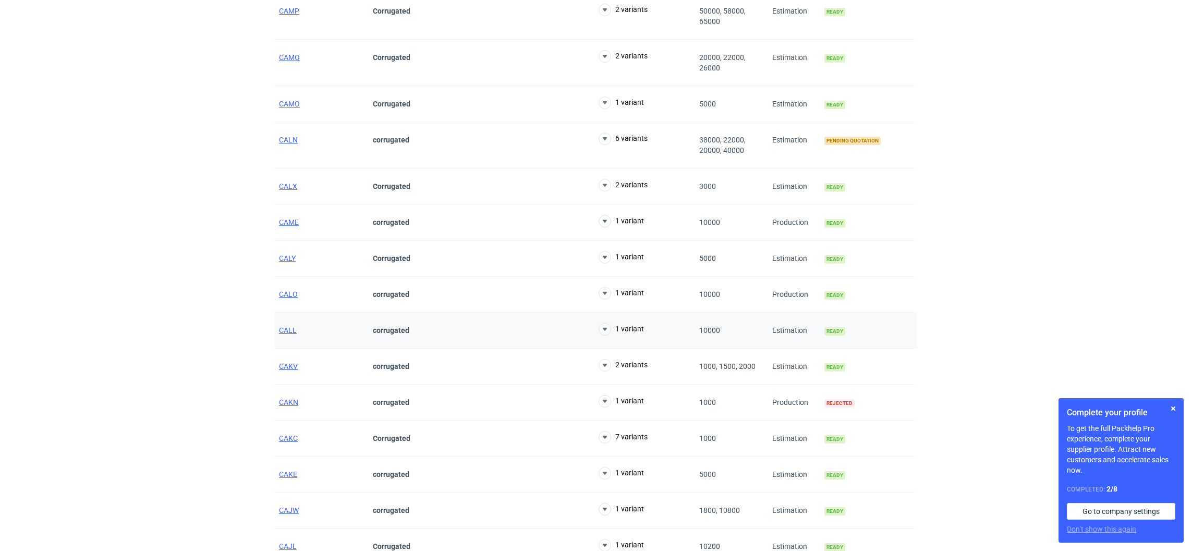
scroll to position [1259, 0]
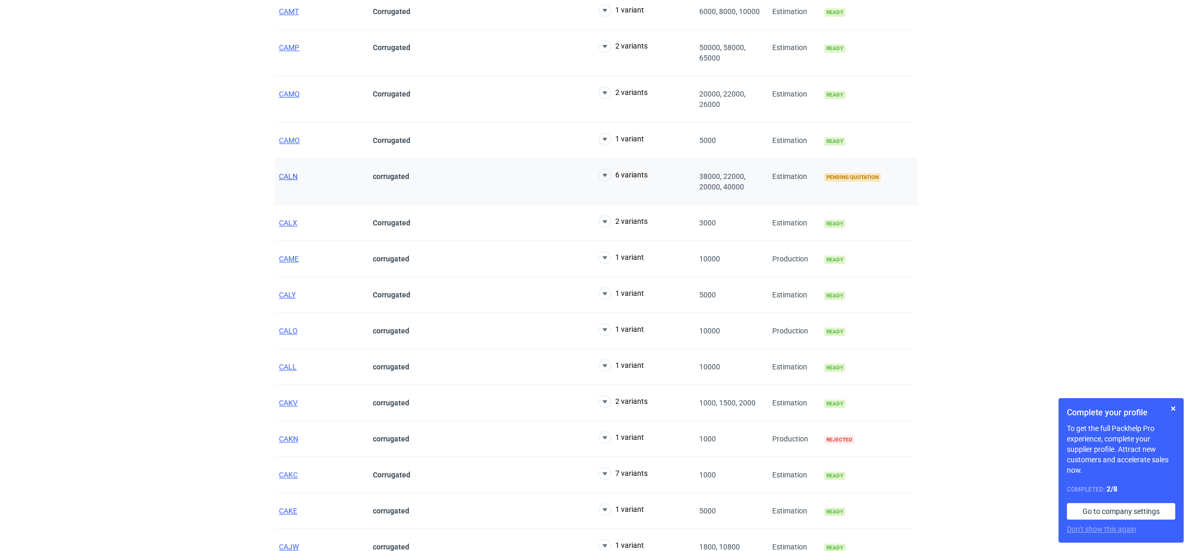
click at [296, 180] on span "CALN" at bounding box center [288, 176] width 19 height 8
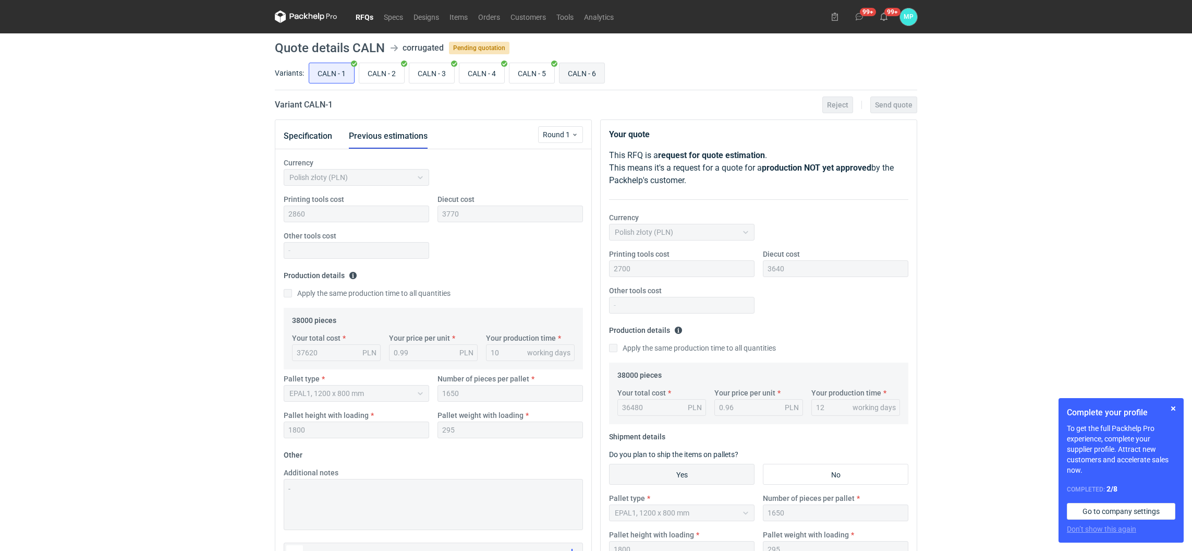
scroll to position [149, 0]
click at [579, 76] on input "CALN - 6" at bounding box center [582, 73] width 45 height 20
radio input "true"
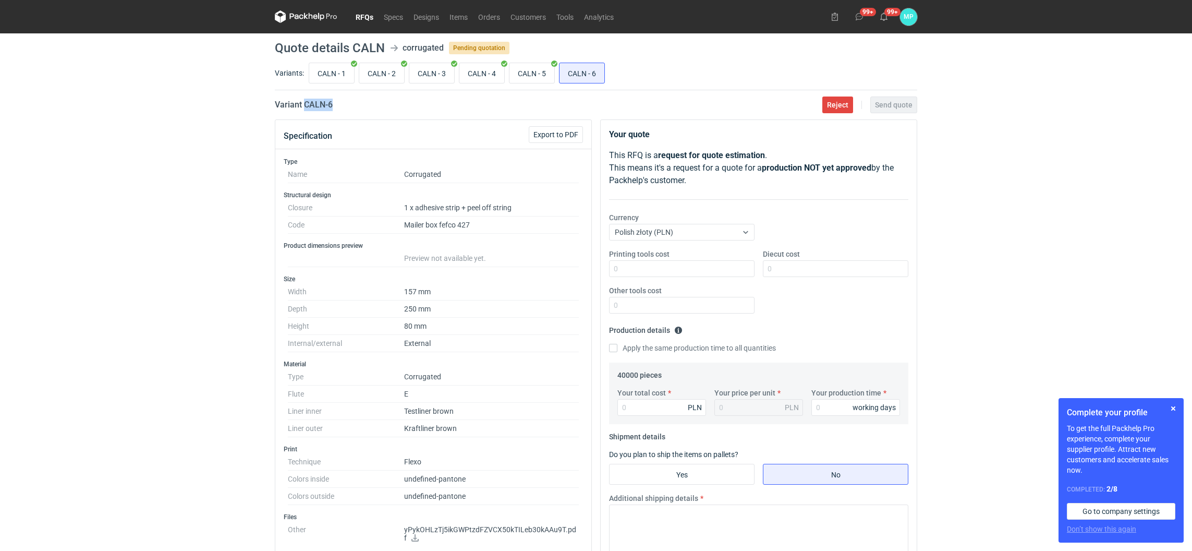
drag, startPoint x: 305, startPoint y: 106, endPoint x: 342, endPoint y: 107, distance: 37.0
click at [342, 107] on div "Variant CALN - 6 Reject Send quote" at bounding box center [596, 105] width 643 height 13
copy h2 "CALN - 6"
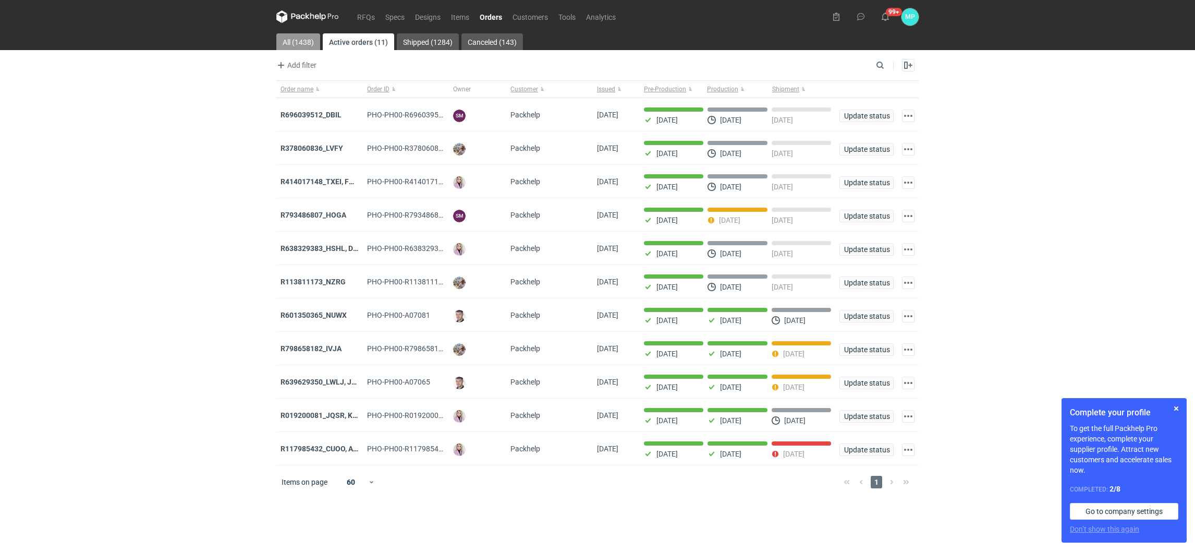
click at [304, 40] on link "All (1438)" at bounding box center [298, 41] width 44 height 17
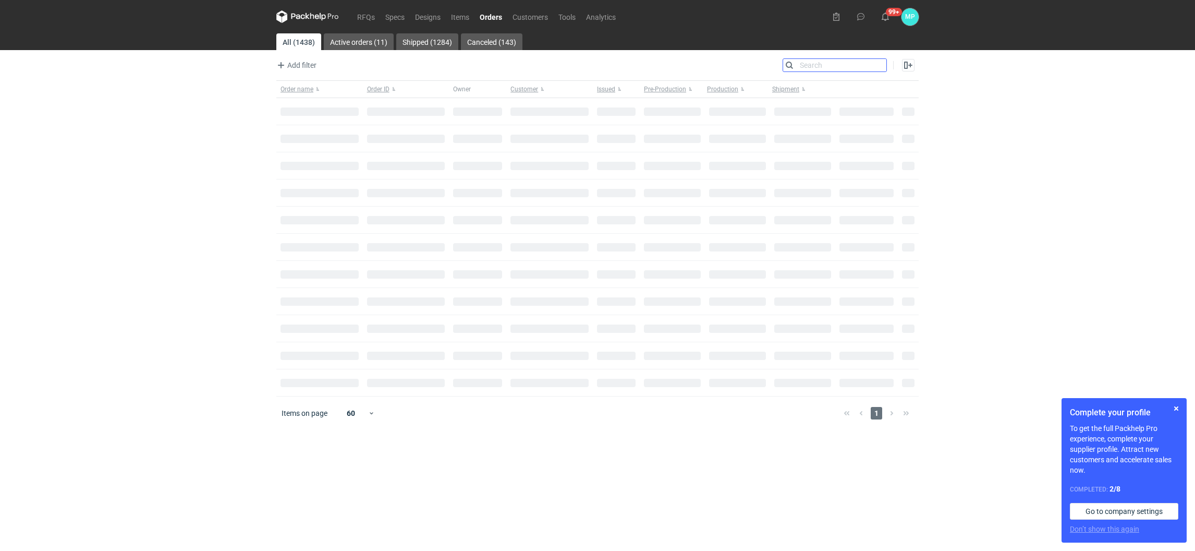
click at [875, 66] on input "Search" at bounding box center [834, 65] width 103 height 13
paste input "RPMK"
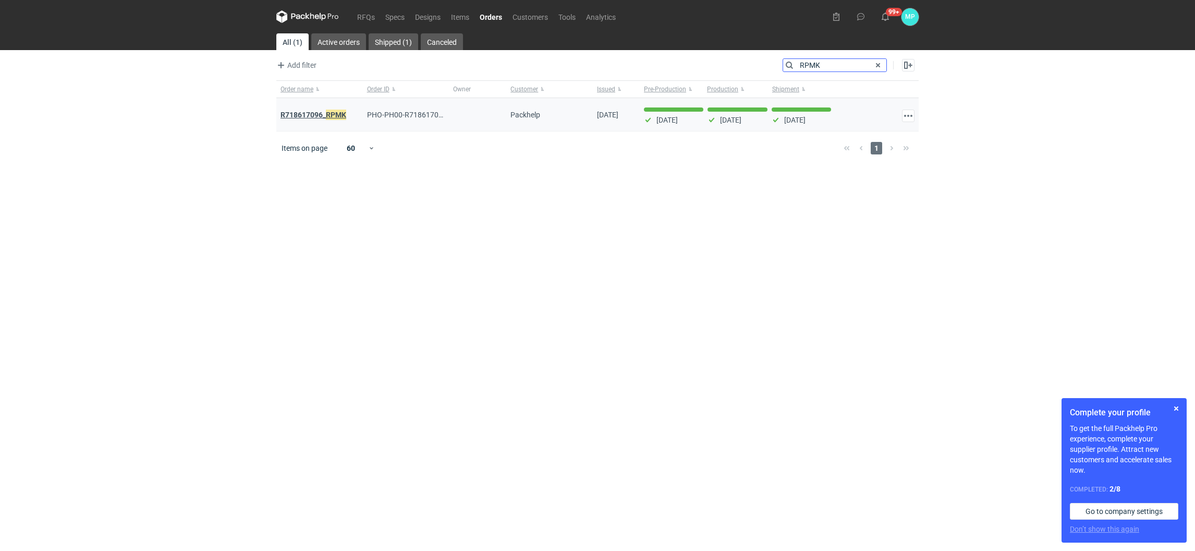
type input "RPMK"
click at [307, 115] on strong "R718617096_ RPMK" at bounding box center [314, 114] width 66 height 11
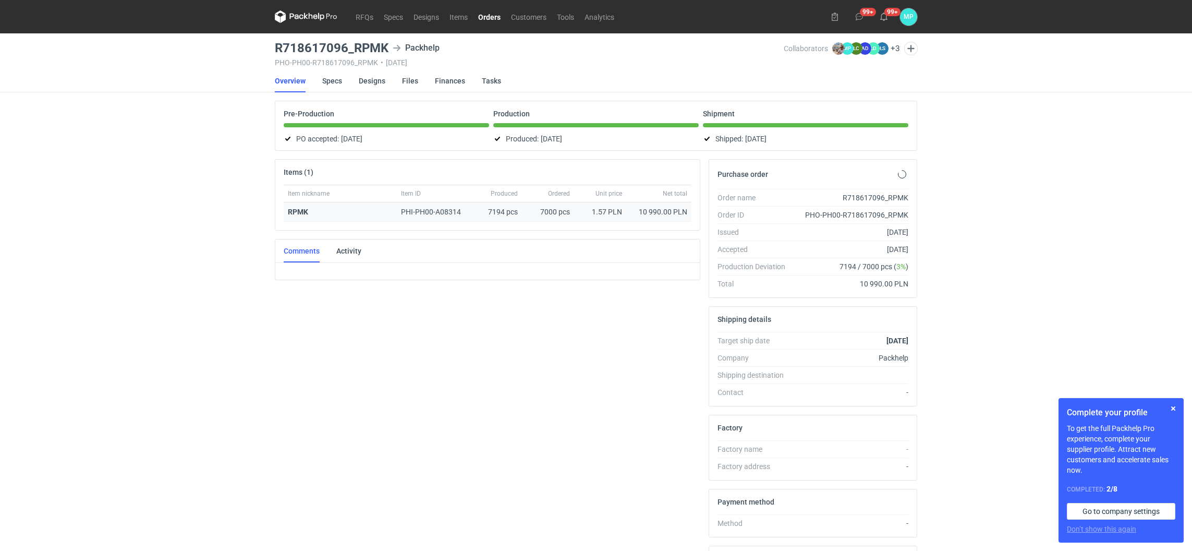
click at [298, 210] on strong "RPMK" at bounding box center [298, 212] width 20 height 8
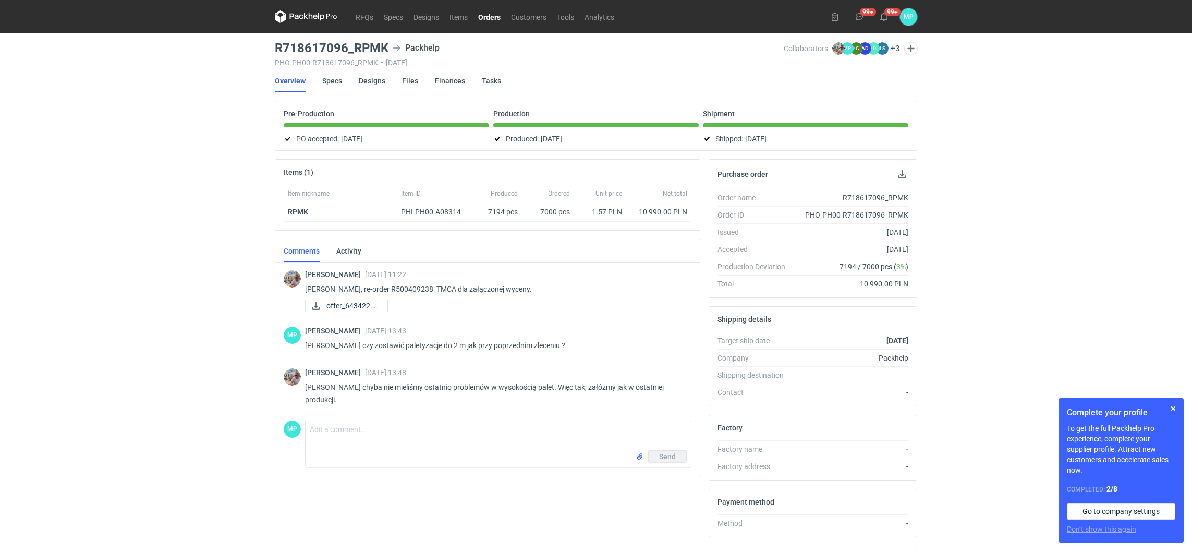
click at [493, 20] on link "Orders" at bounding box center [489, 16] width 33 height 13
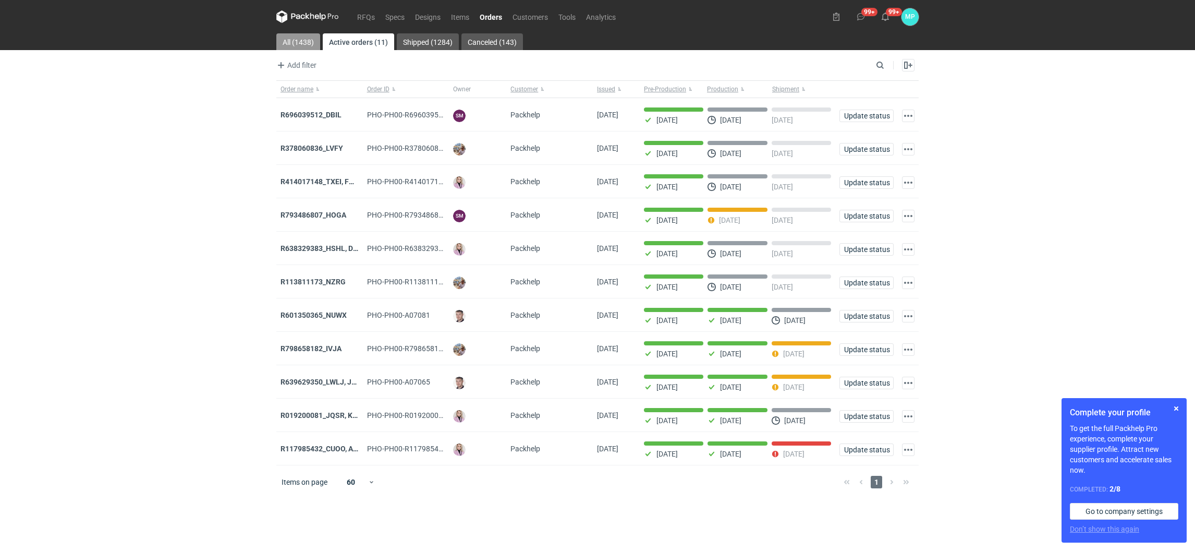
click at [298, 42] on link "All (1438)" at bounding box center [298, 41] width 44 height 17
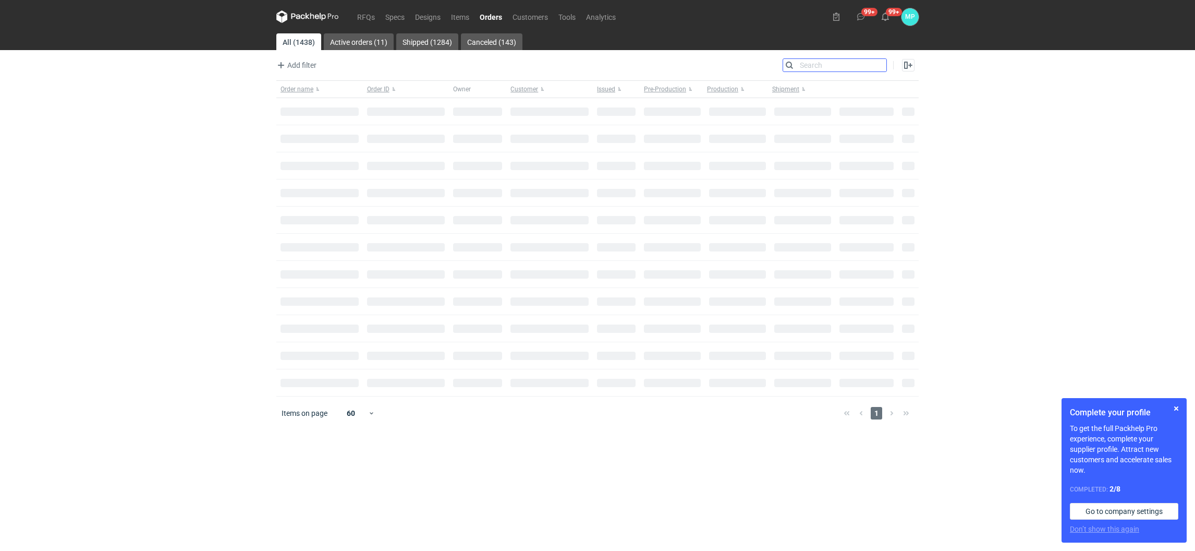
click at [877, 65] on input "Search" at bounding box center [834, 65] width 103 height 13
paste input "MJJI"
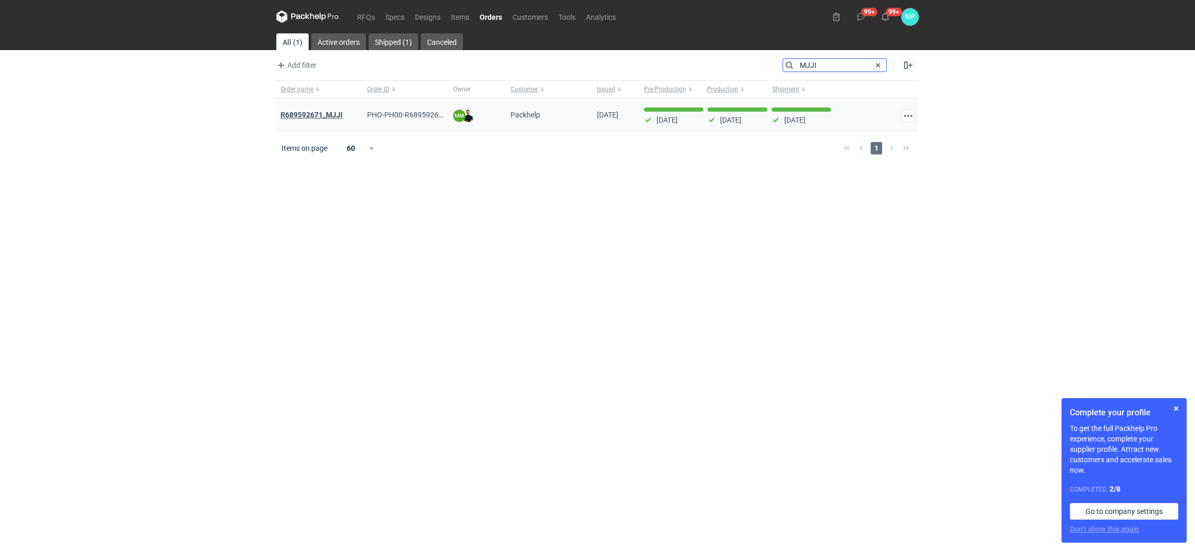
type input "MJJI"
click at [340, 114] on strong "R689592671_MJJI" at bounding box center [312, 115] width 62 height 8
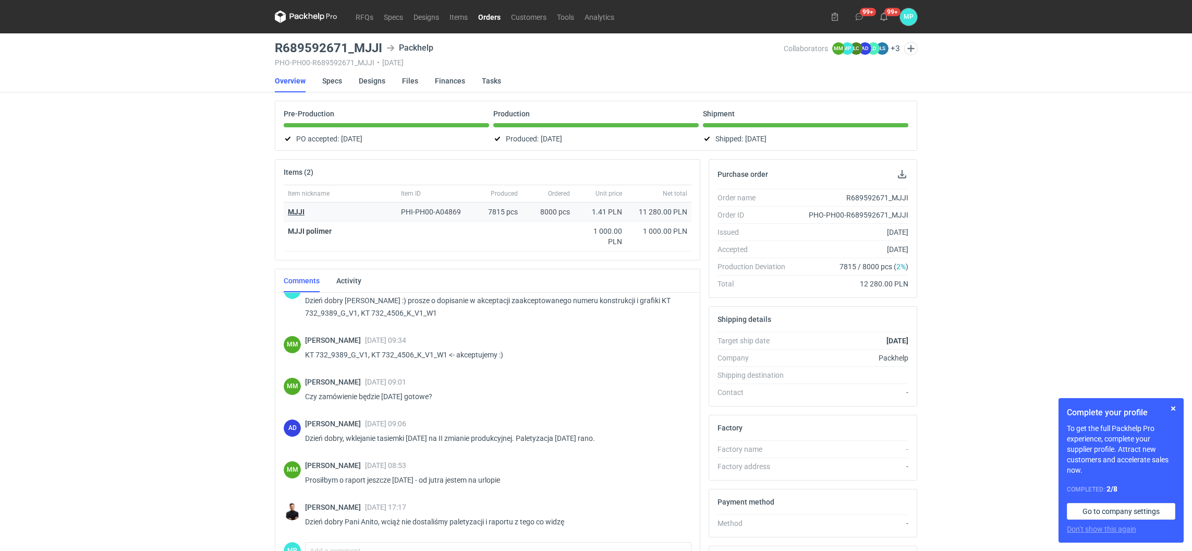
click at [295, 209] on strong "MJJI" at bounding box center [296, 212] width 17 height 8
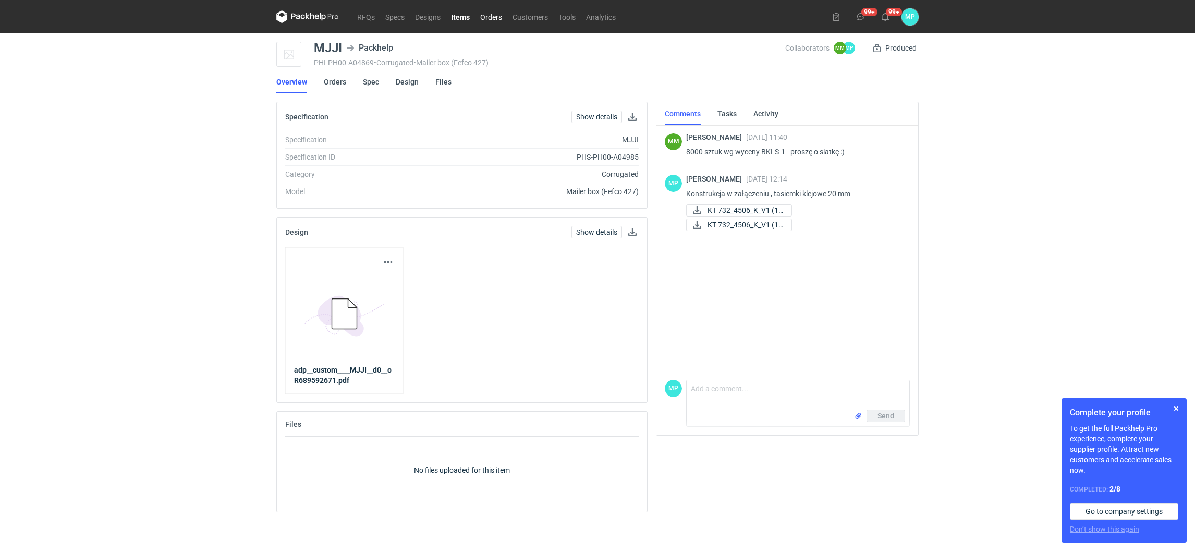
click at [488, 14] on link "Orders" at bounding box center [491, 16] width 32 height 13
